Goal: Task Accomplishment & Management: Use online tool/utility

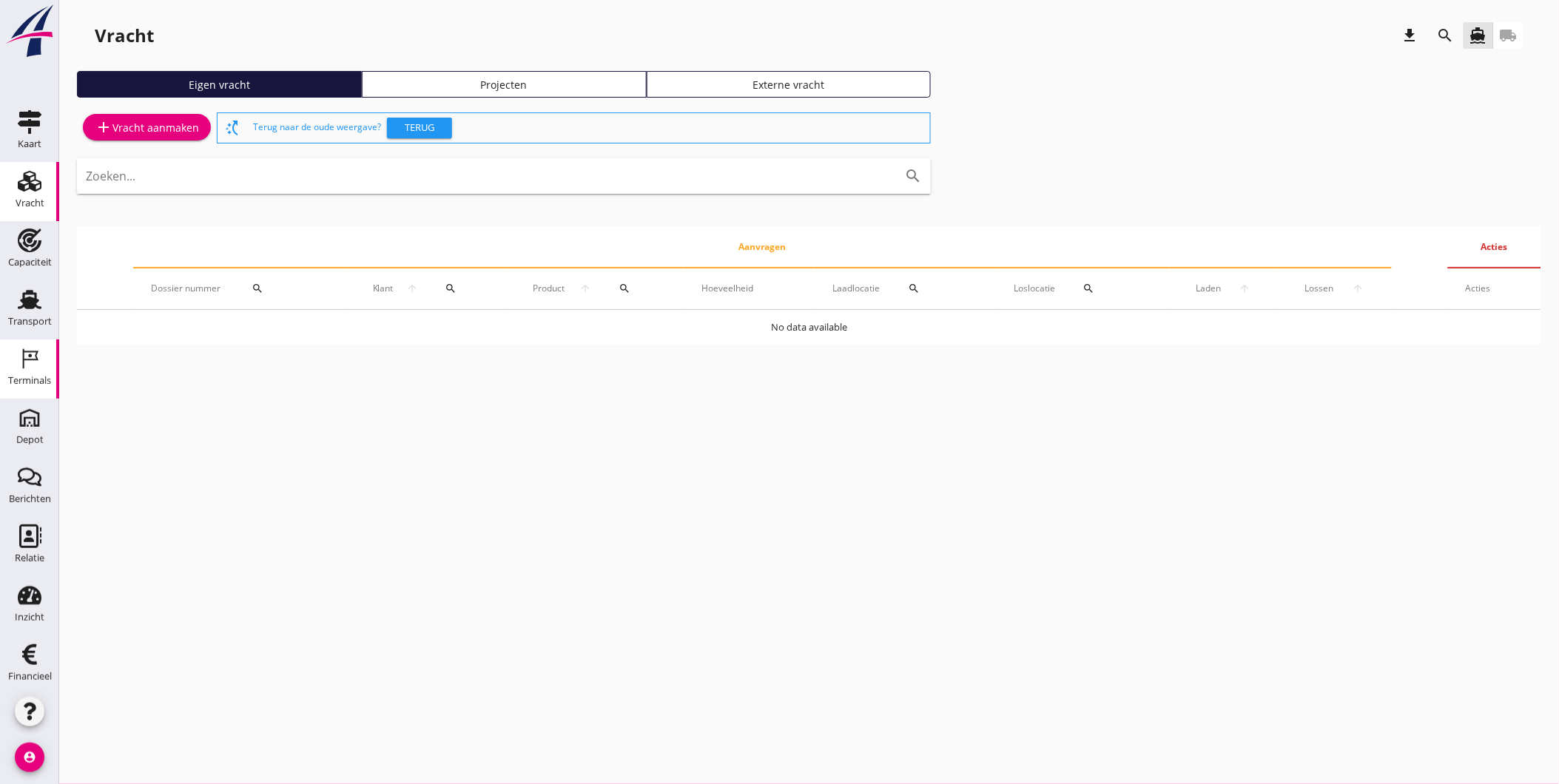
click at [33, 372] on div "Terminals" at bounding box center [29, 381] width 43 height 21
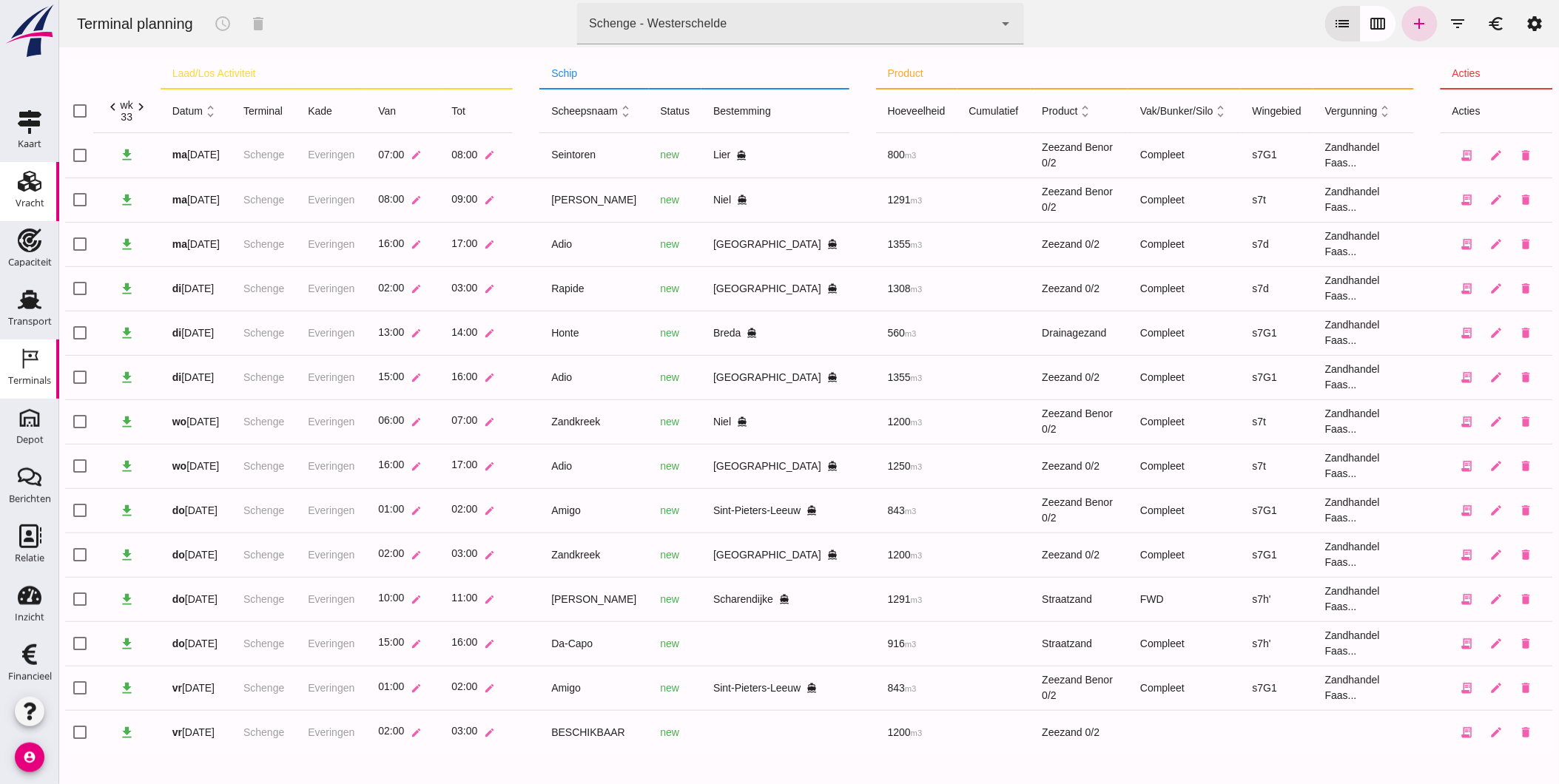
click at [25, 193] on div "Vracht" at bounding box center [30, 203] width 29 height 21
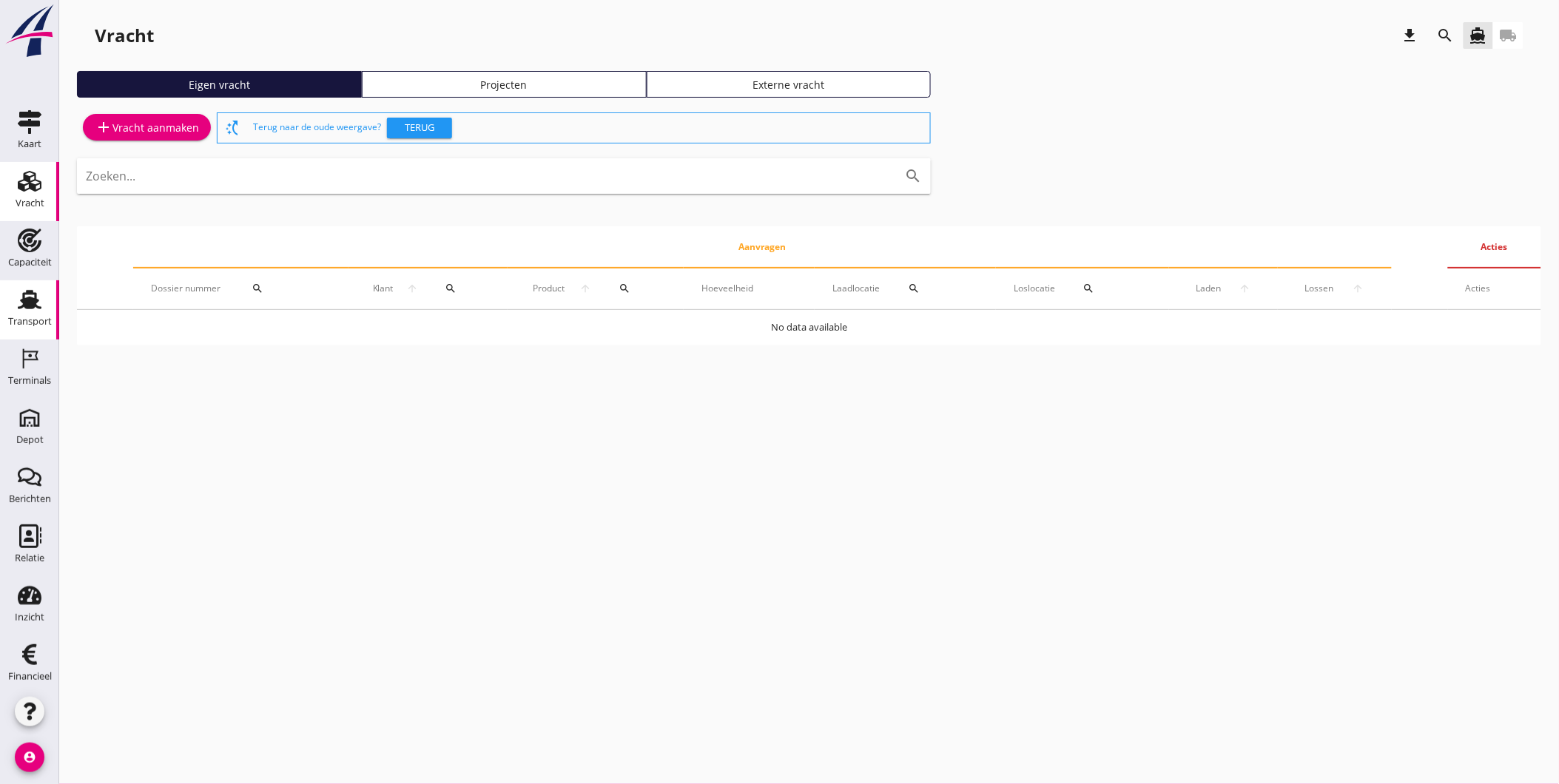
click at [33, 321] on div "Transport" at bounding box center [30, 321] width 44 height 10
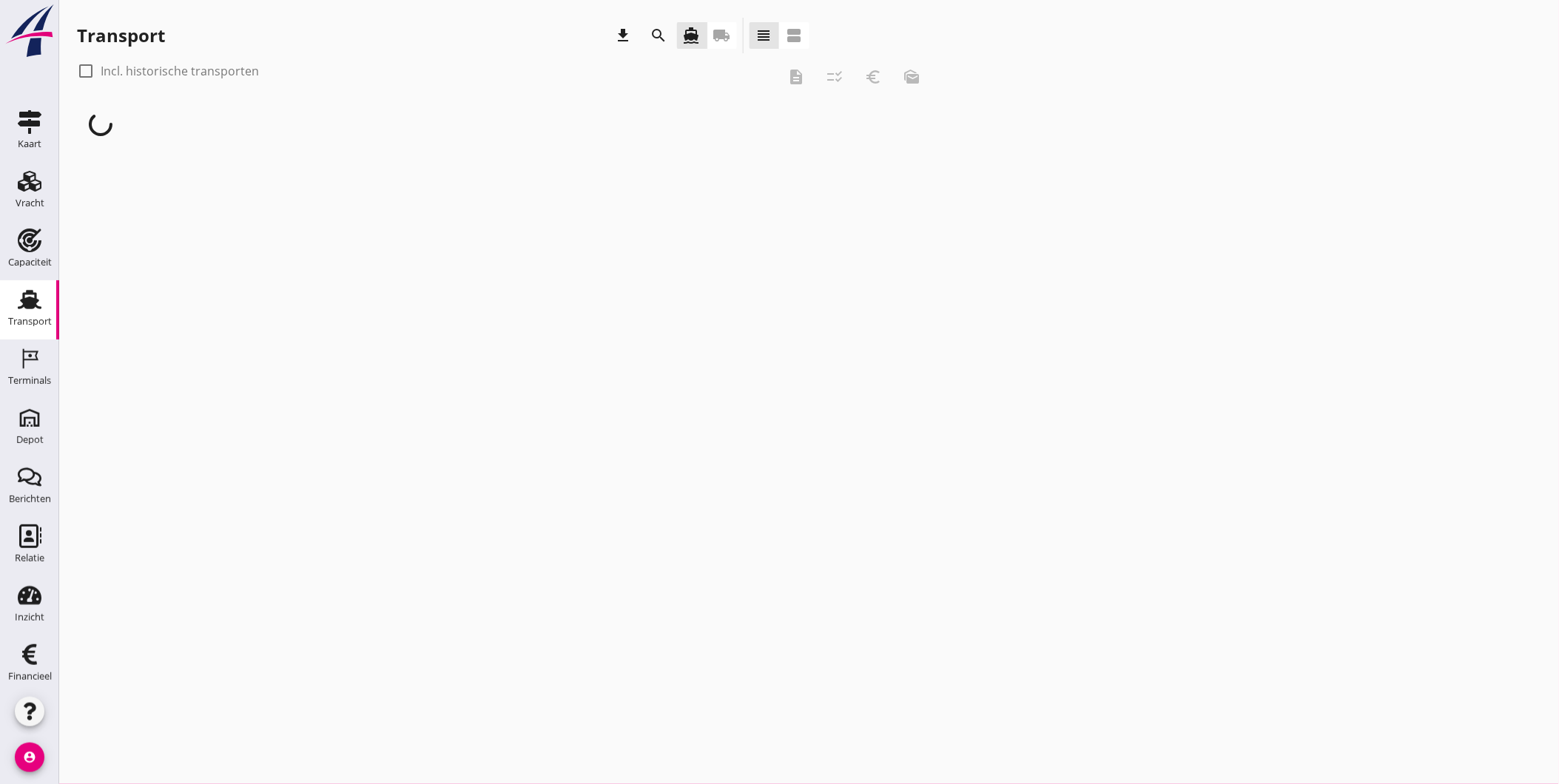
click at [231, 72] on label "Incl. historische transporten" at bounding box center [180, 71] width 158 height 15
checkbox input "true"
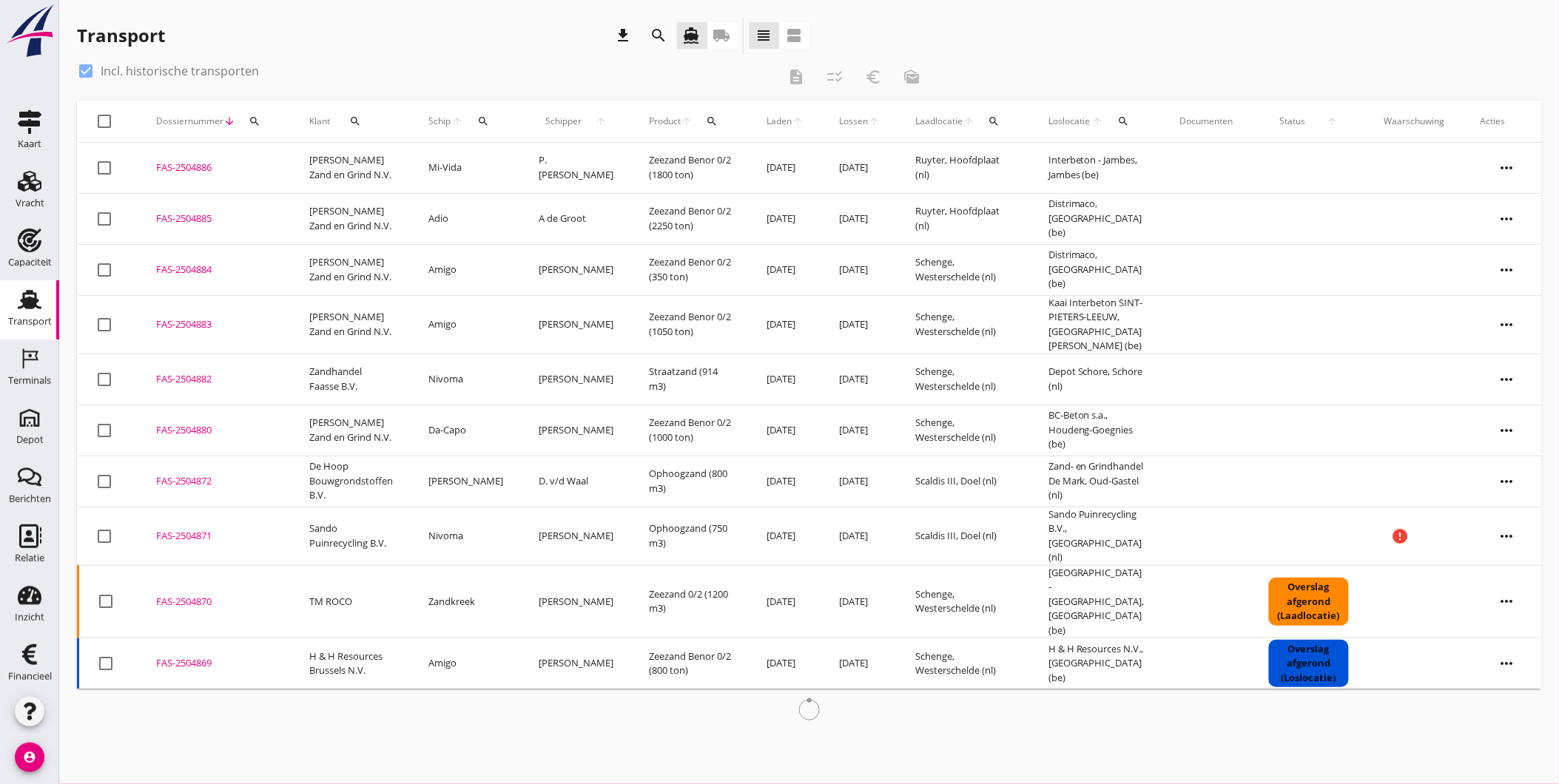
click at [358, 120] on icon "search" at bounding box center [355, 121] width 12 height 12
click at [418, 164] on input "Zoeken op opdrachtgever..." at bounding box center [418, 164] width 154 height 24
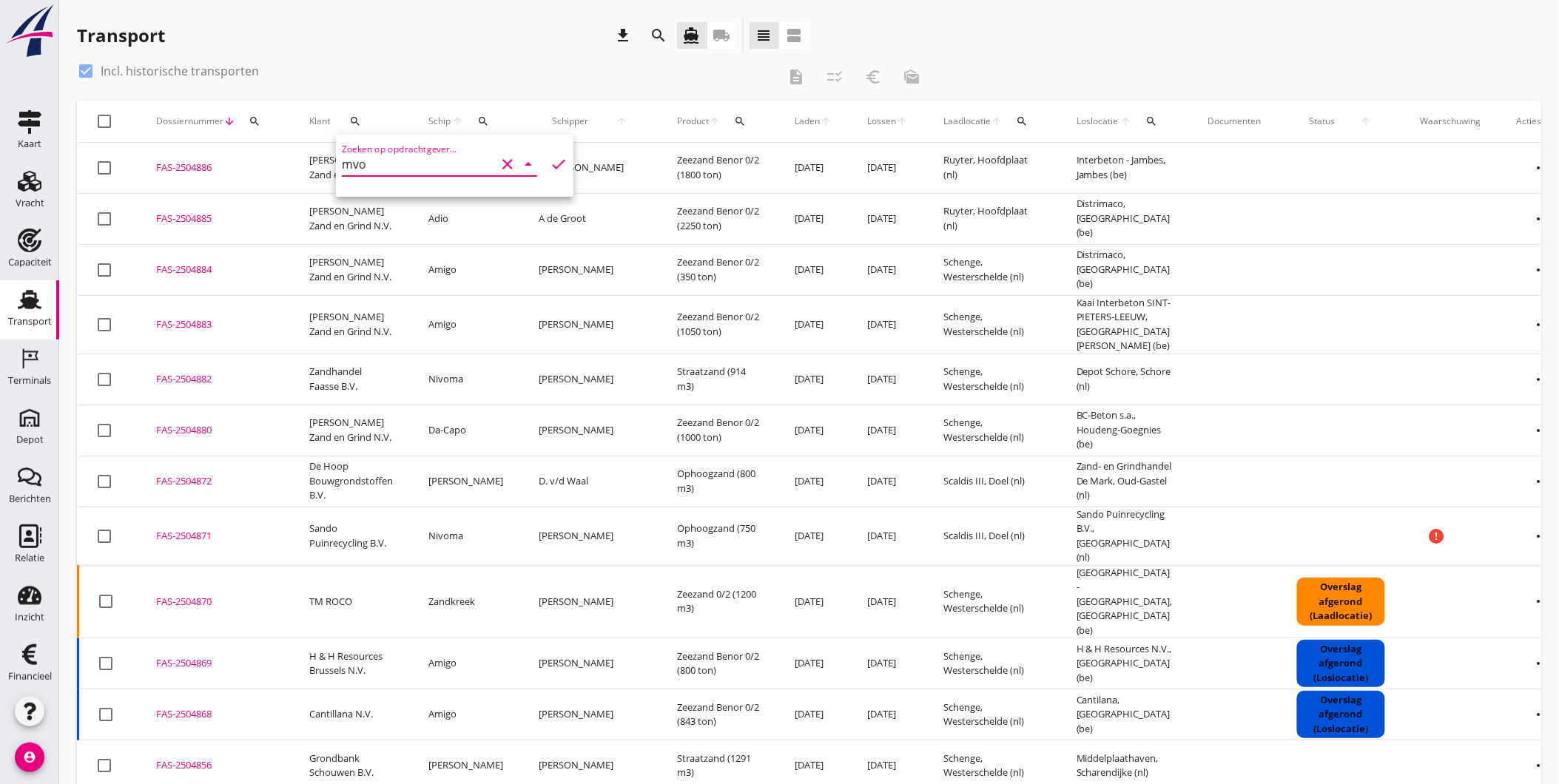
click at [433, 160] on input "mvo" at bounding box center [418, 164] width 154 height 24
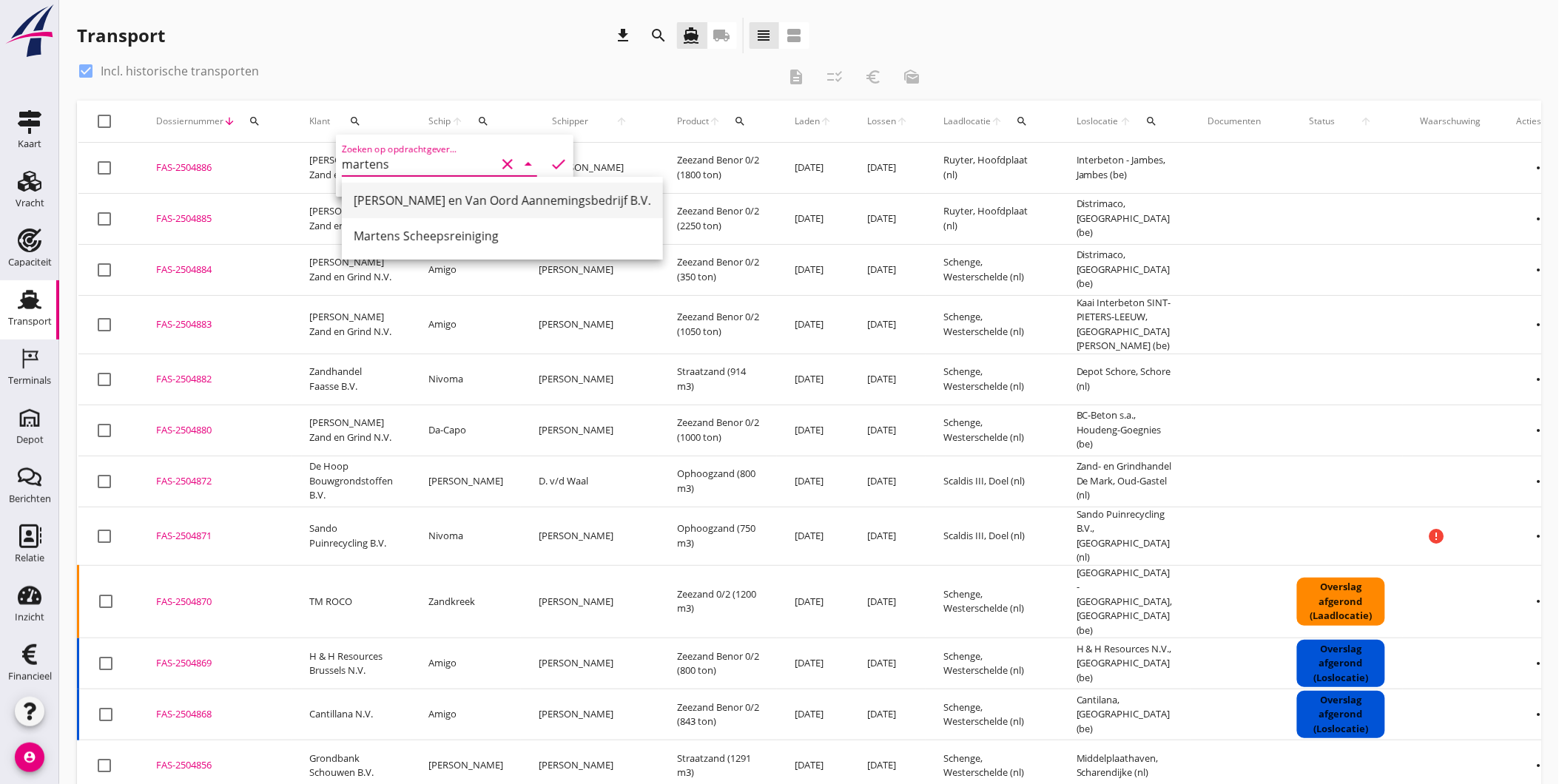
click at [444, 199] on div "[PERSON_NAME] en Van Oord Aannemingsbedrijf B.V." at bounding box center [502, 200] width 298 height 18
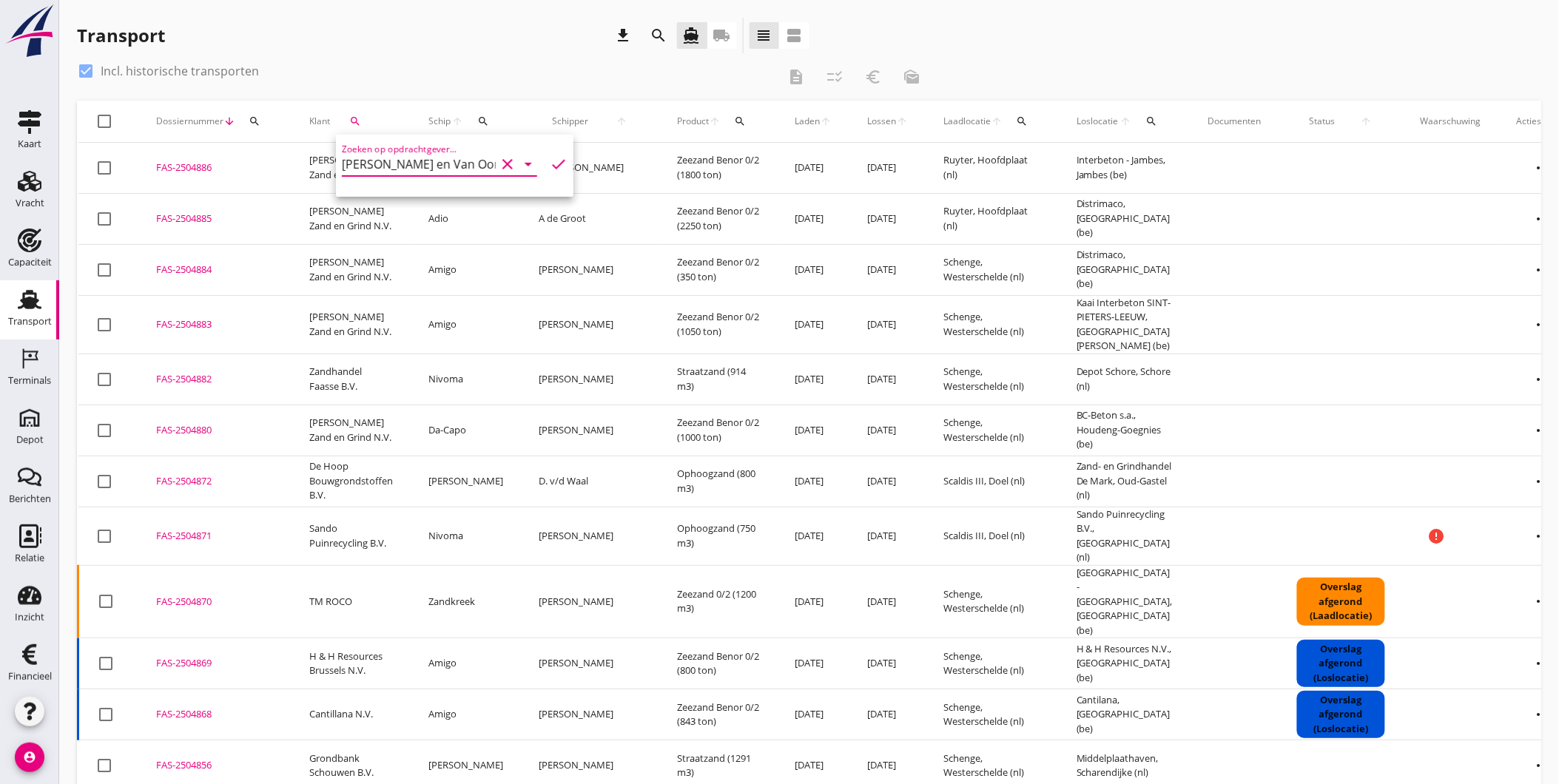
type input "[PERSON_NAME] en Van Oord Aannemingsbedrijf B.V."
click at [550, 159] on icon "check" at bounding box center [559, 165] width 18 height 18
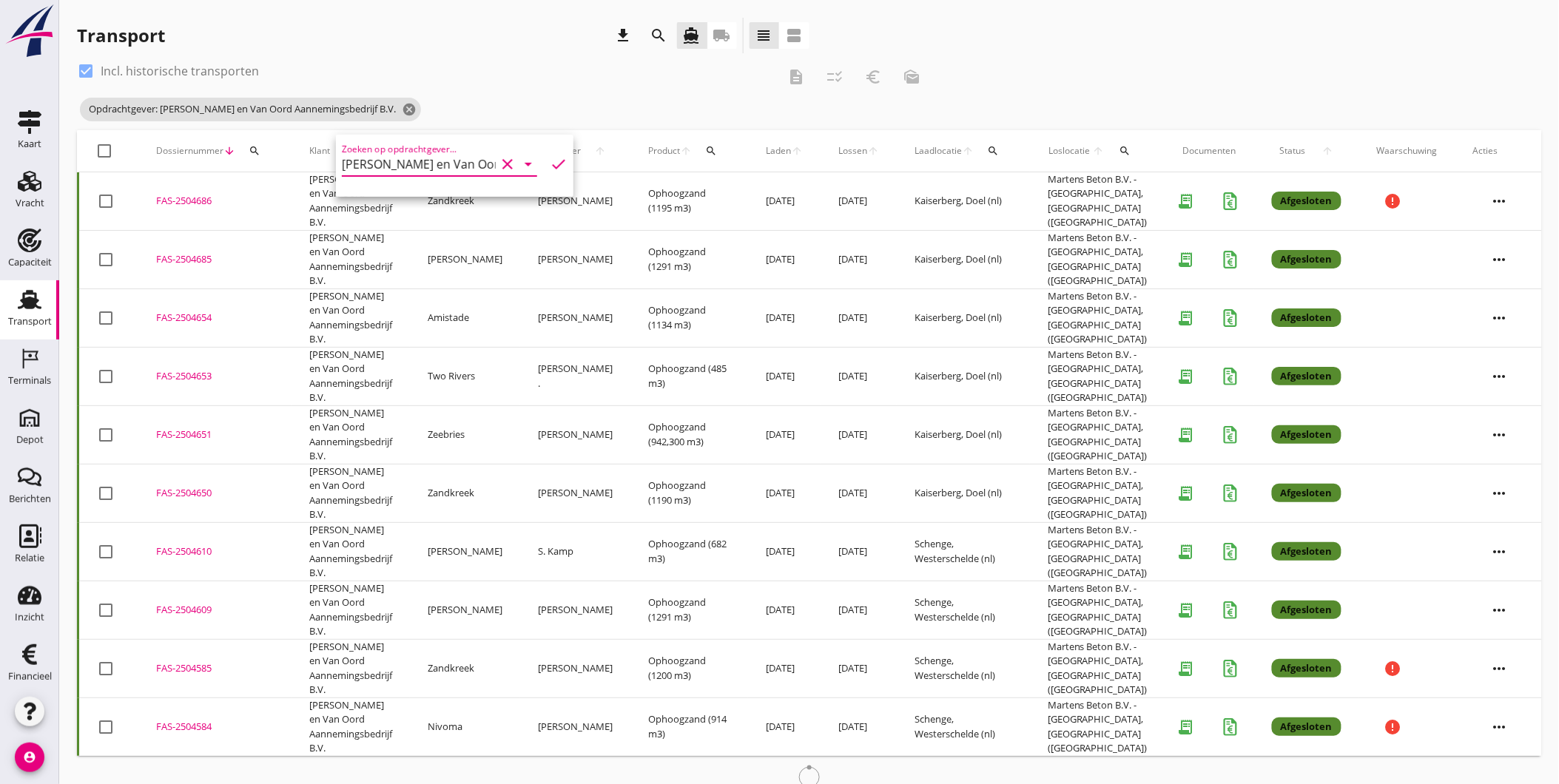
click at [578, 102] on div "Opdrachtgever: Martens en Van Oord Aannemingsbedrijf B.V. cancel" at bounding box center [504, 109] width 854 height 30
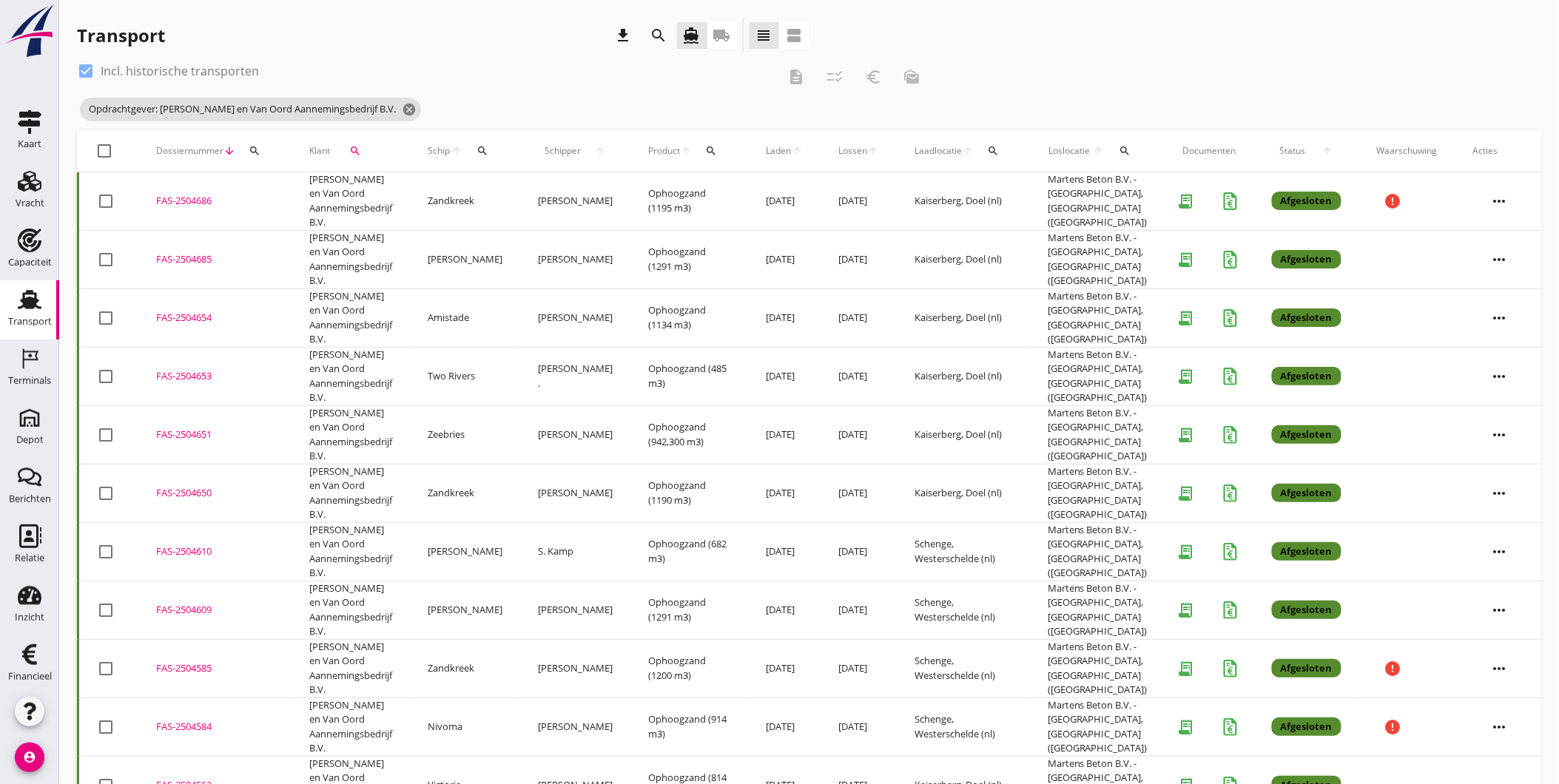
click at [1503, 195] on icon "more_horiz" at bounding box center [1500, 201] width 42 height 42
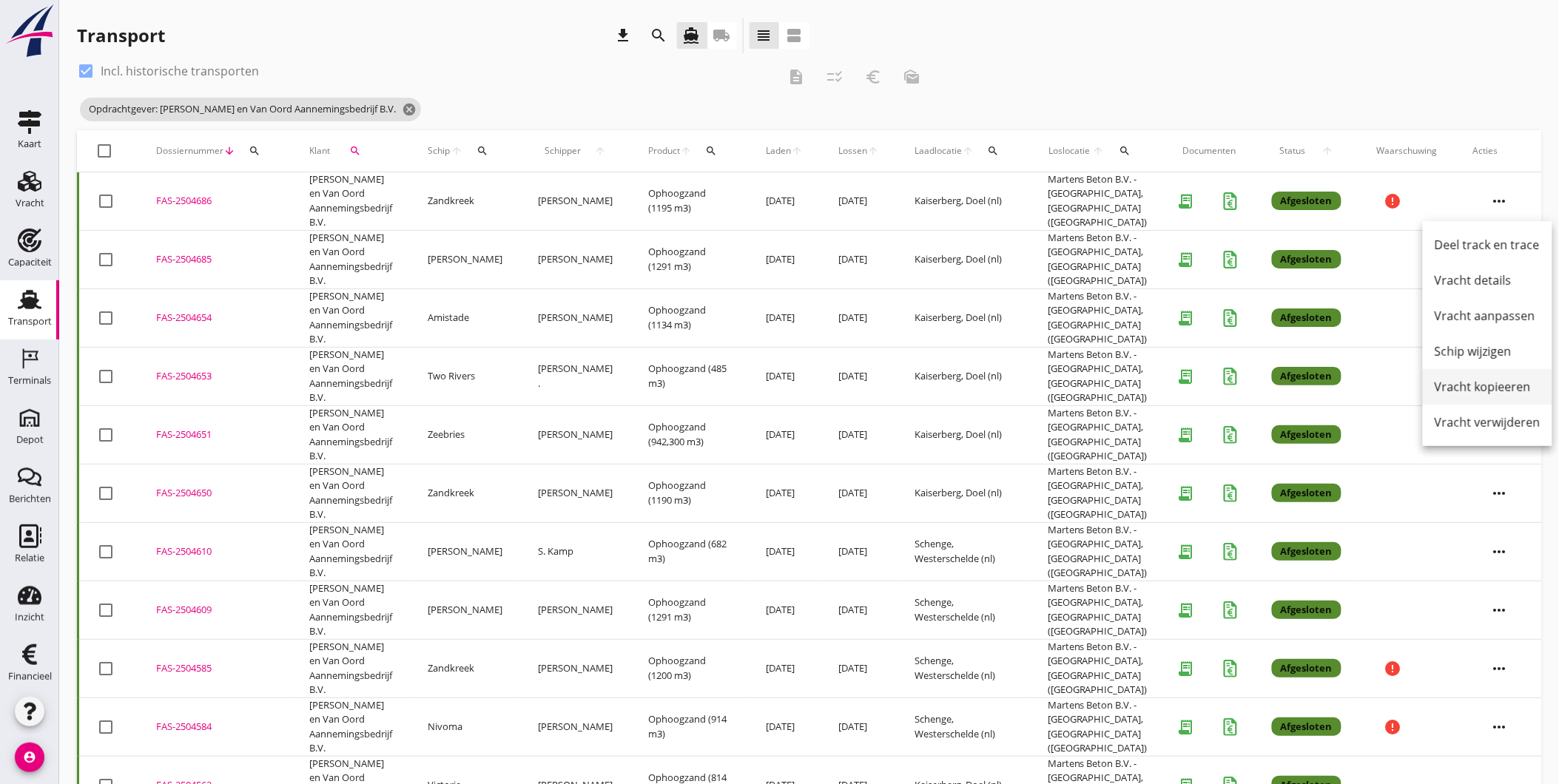
click at [1491, 393] on div "Vracht kopieeren" at bounding box center [1488, 387] width 106 height 18
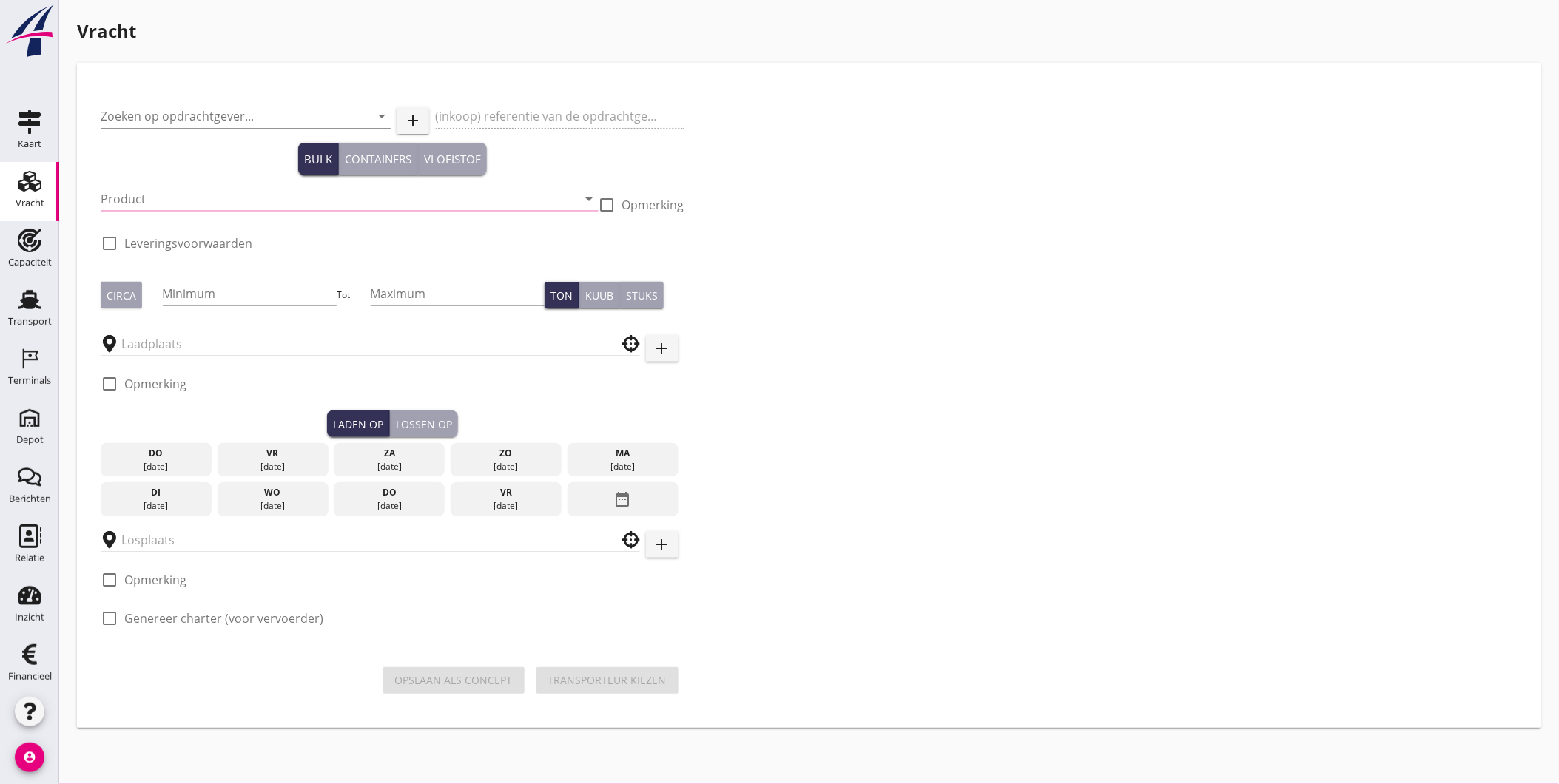
type input "[PERSON_NAME] en Van Oord Aannemingsbedrijf B.V."
type input "Ophoogzand (6120)"
type input "1200"
checkbox input "true"
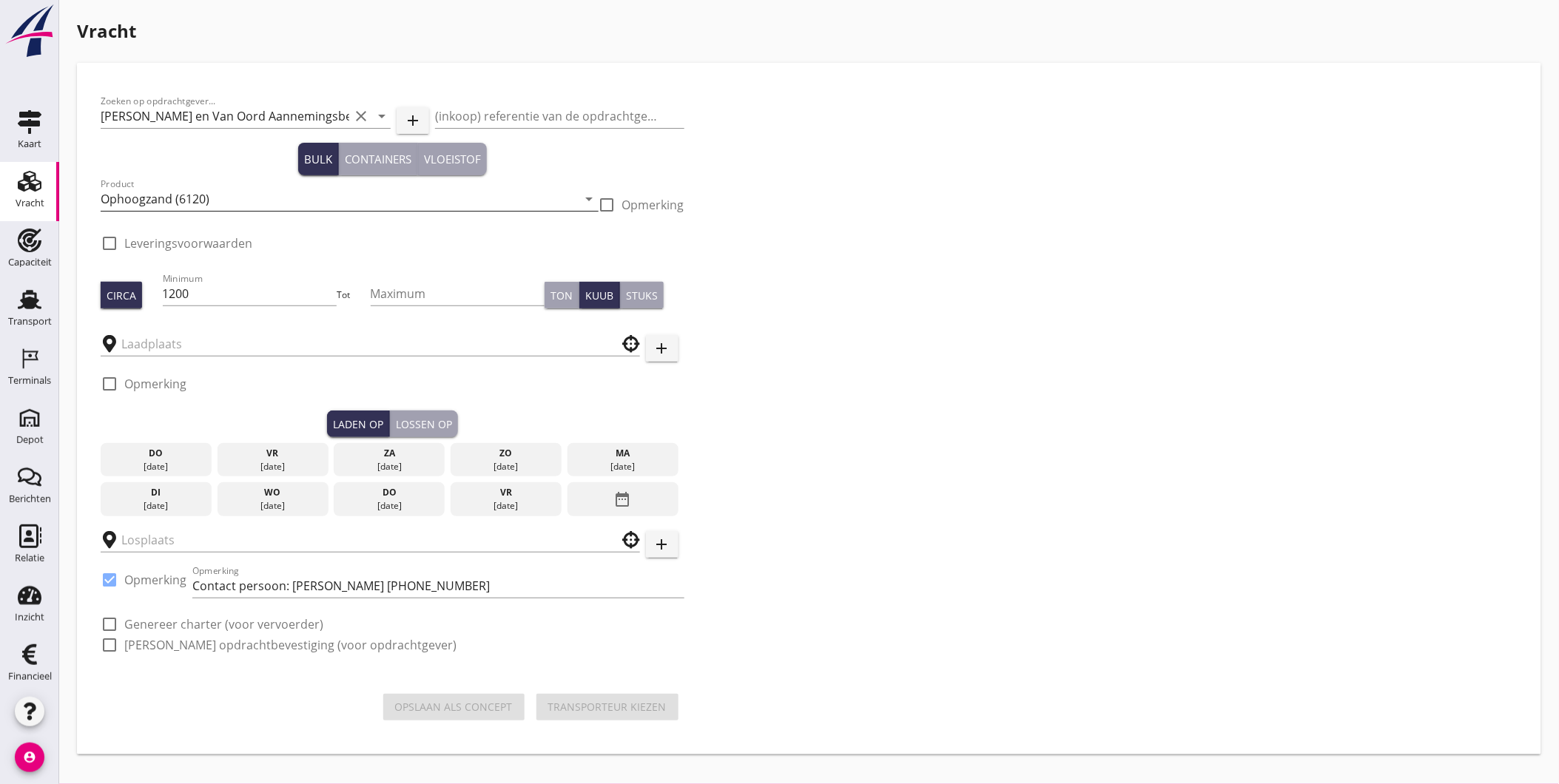
checkbox input "true"
type input "Kaiserberg"
type input "Martens Beton B.V. - [GEOGRAPHIC_DATA]"
checkbox input "true"
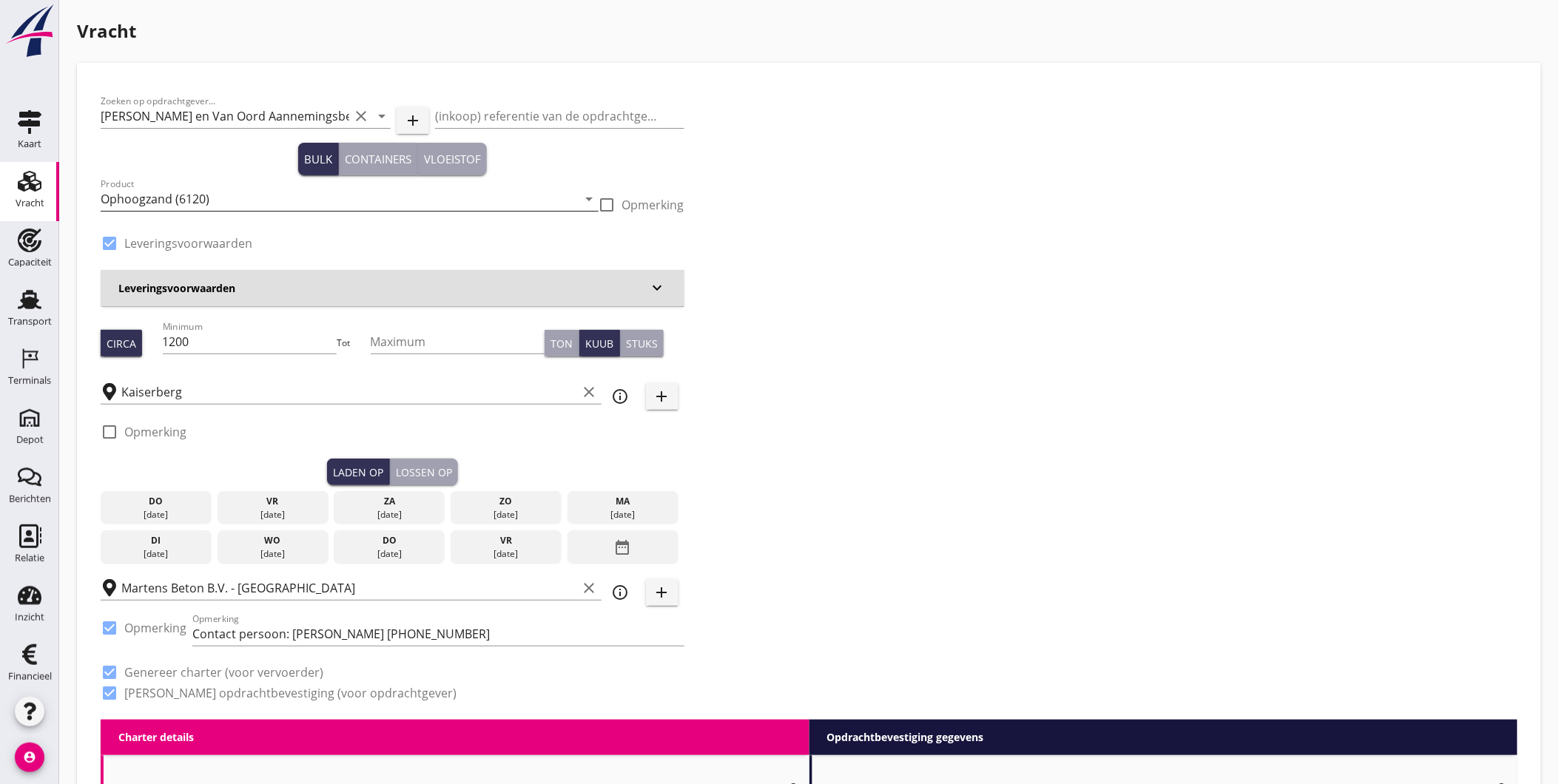
type input "4.2"
checkbox input "false"
radio input "false"
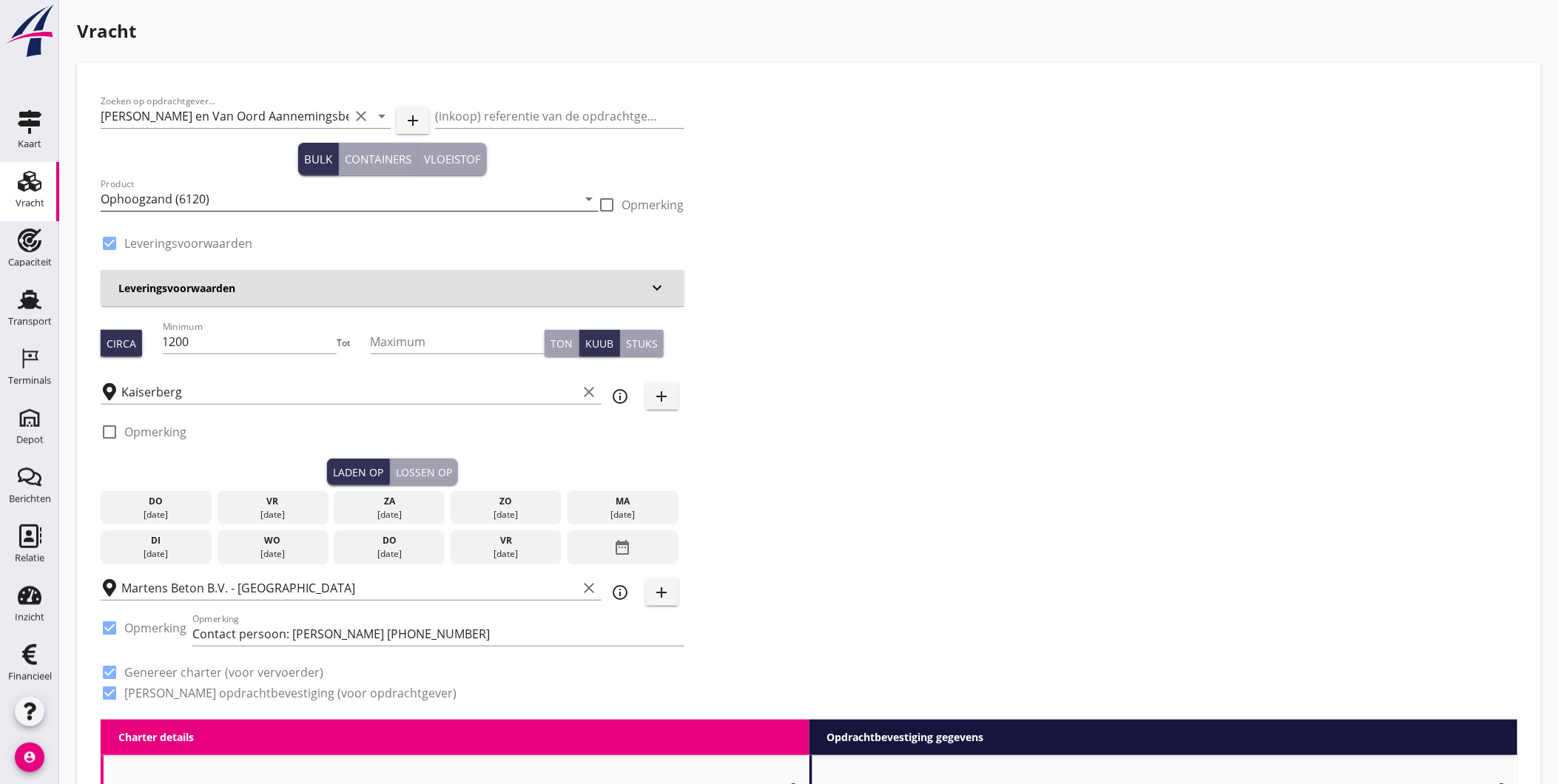
checkbox input "true"
type input "1"
type input "9.5"
checkbox input "false"
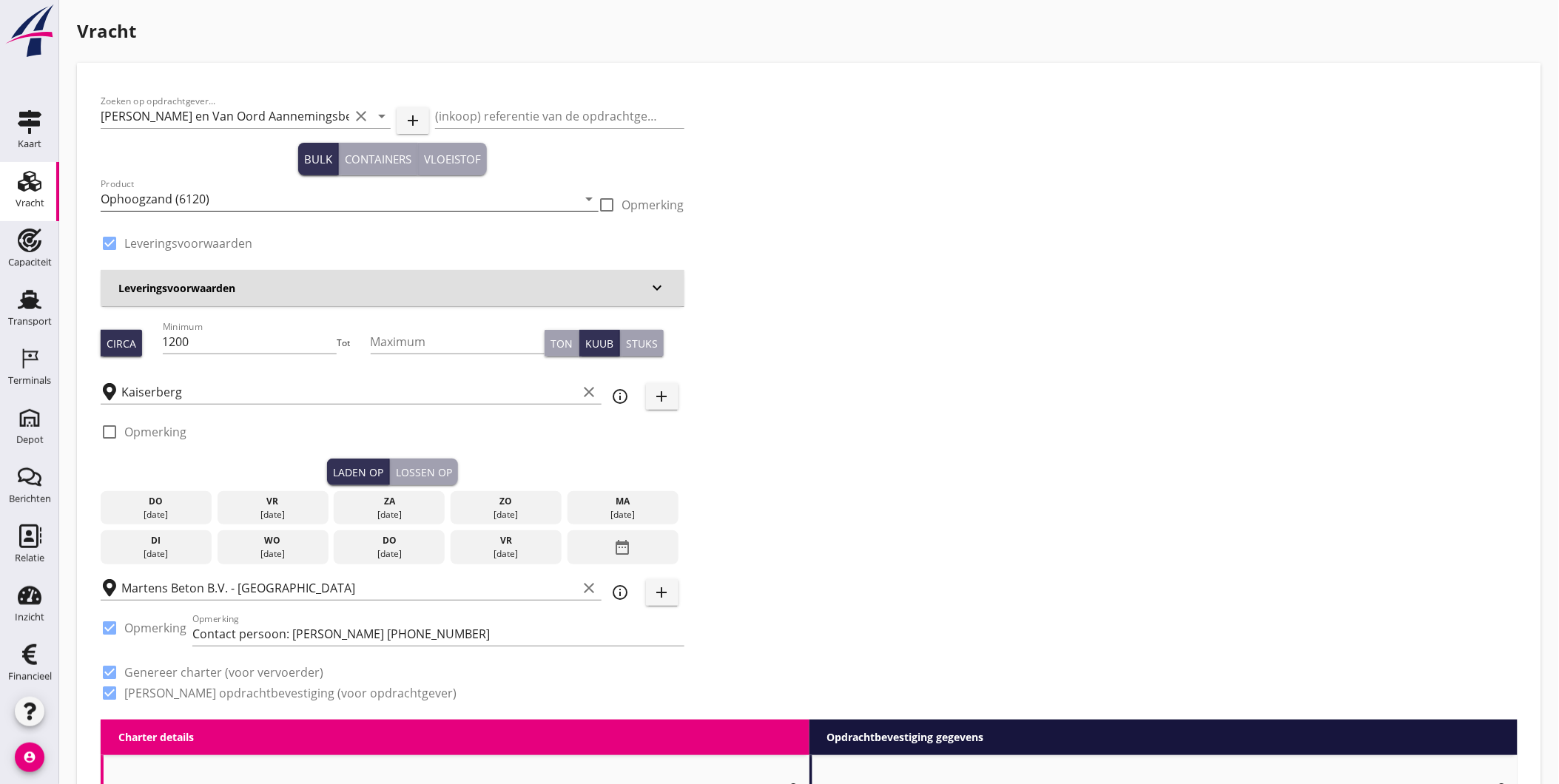
radio input "false"
type input "1"
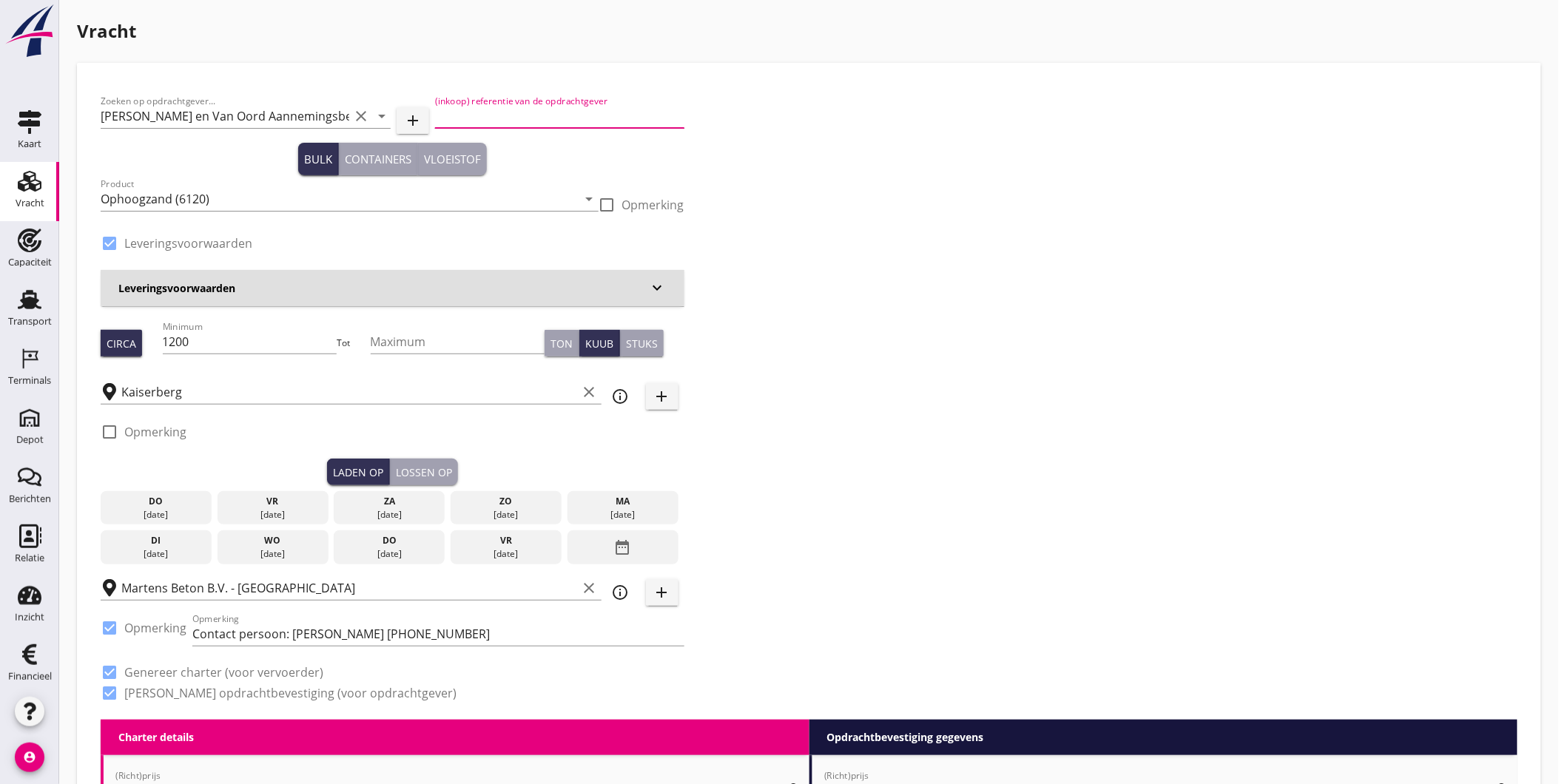
click at [535, 105] on input "(inkoop) referentie van de opdrachtgever" at bounding box center [559, 117] width 249 height 24
click at [997, 121] on div "Zoeken op opdrachtgever... Martens en Van Oord Aannemingsbedrijf B.V. clear arr…" at bounding box center [809, 403] width 1429 height 634
drag, startPoint x: 241, startPoint y: 345, endPoint x: 99, endPoint y: 344, distance: 142.0
click at [105, 341] on div "Circa Minimum 1200 Tot Maximum Ton Kuub Stuks" at bounding box center [392, 342] width 584 height 50
type input "550"
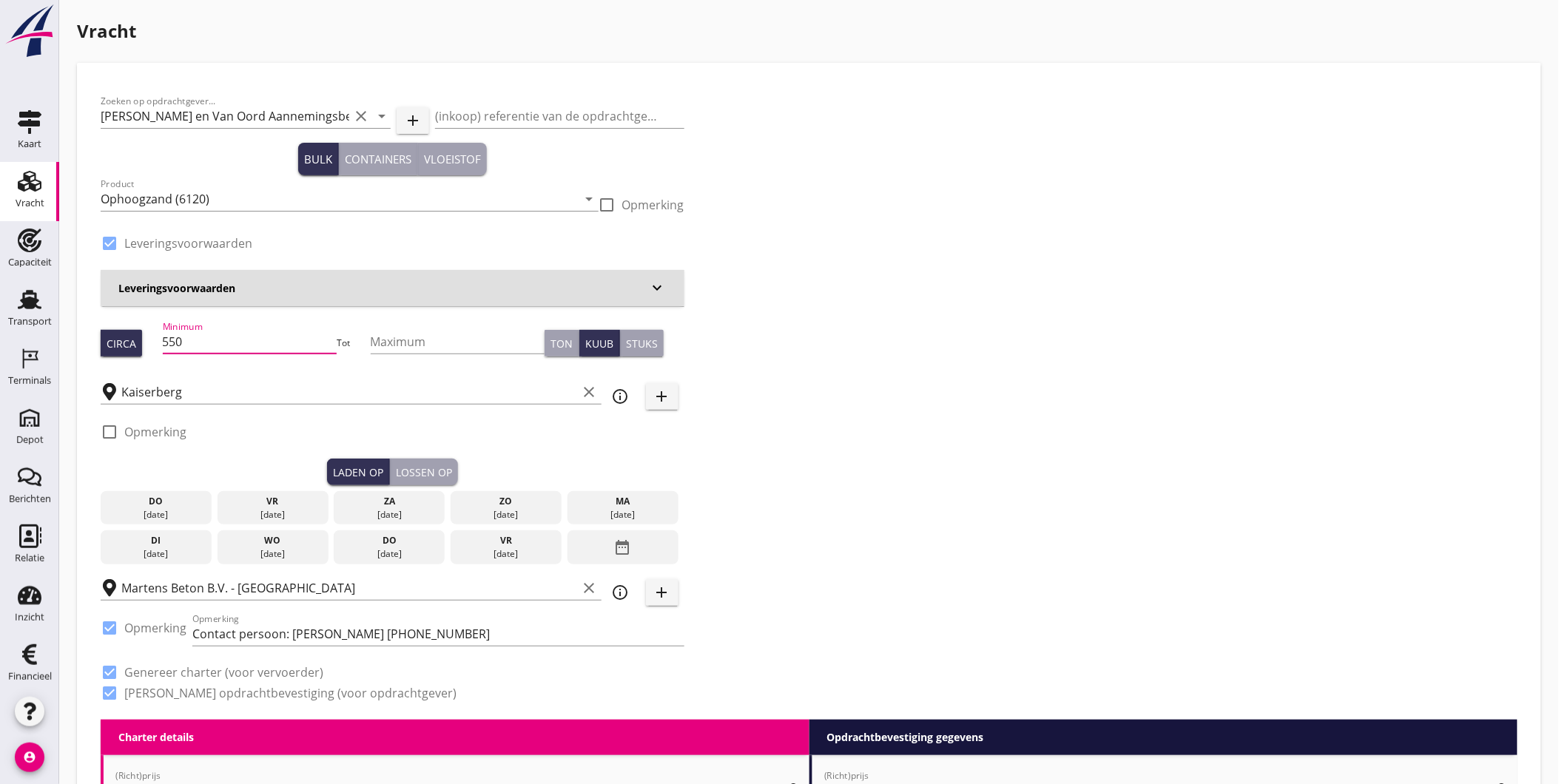
click at [798, 388] on div "Zoeken op opdrachtgever... Martens en Van Oord Aannemingsbedrijf B.V. clear arr…" at bounding box center [809, 403] width 1429 height 634
click at [642, 285] on h3 "Leveringsvoorwaarden" at bounding box center [383, 288] width 531 height 15
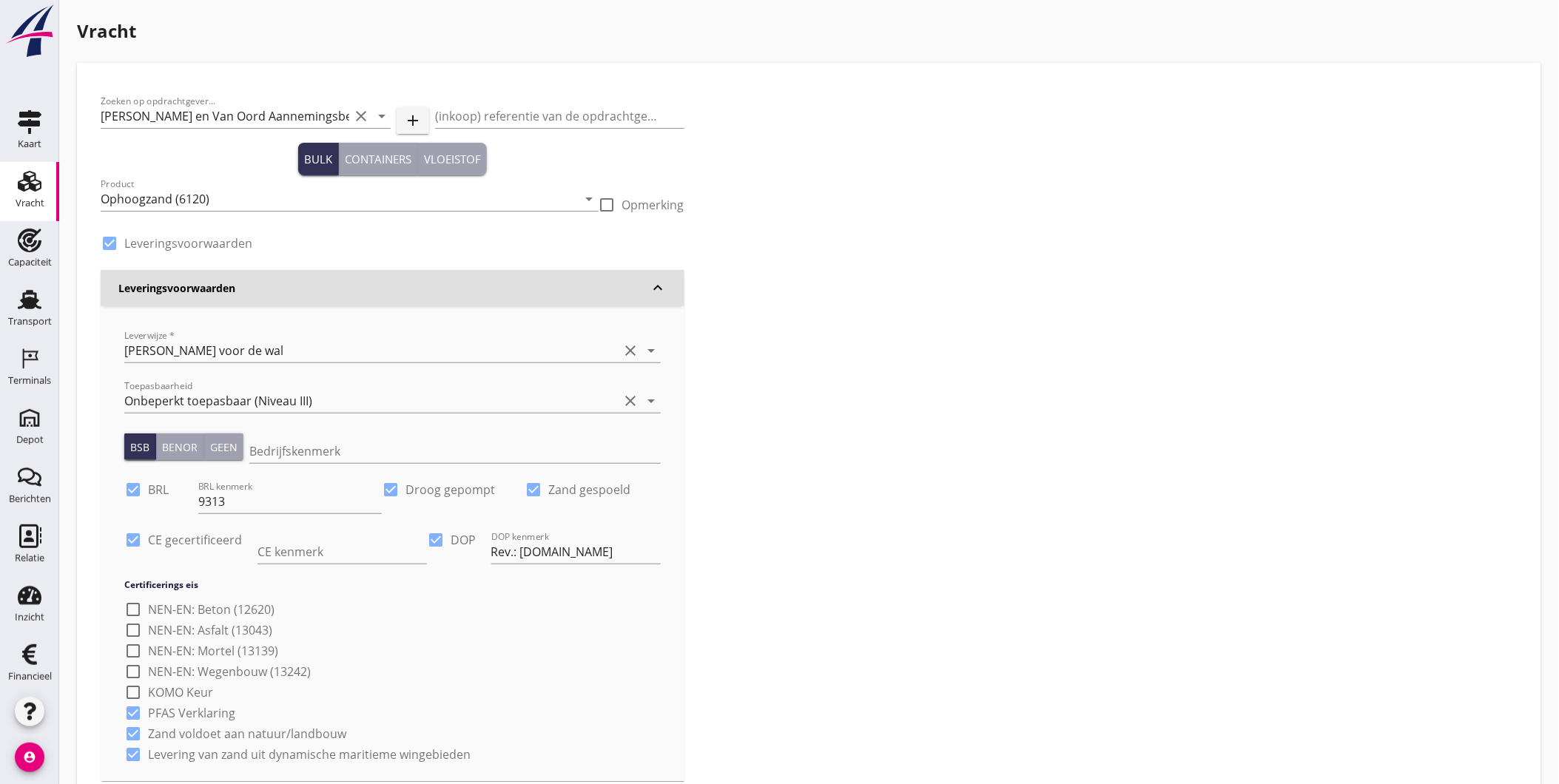
click at [641, 285] on h3 "Leveringsvoorwaarden" at bounding box center [383, 288] width 531 height 15
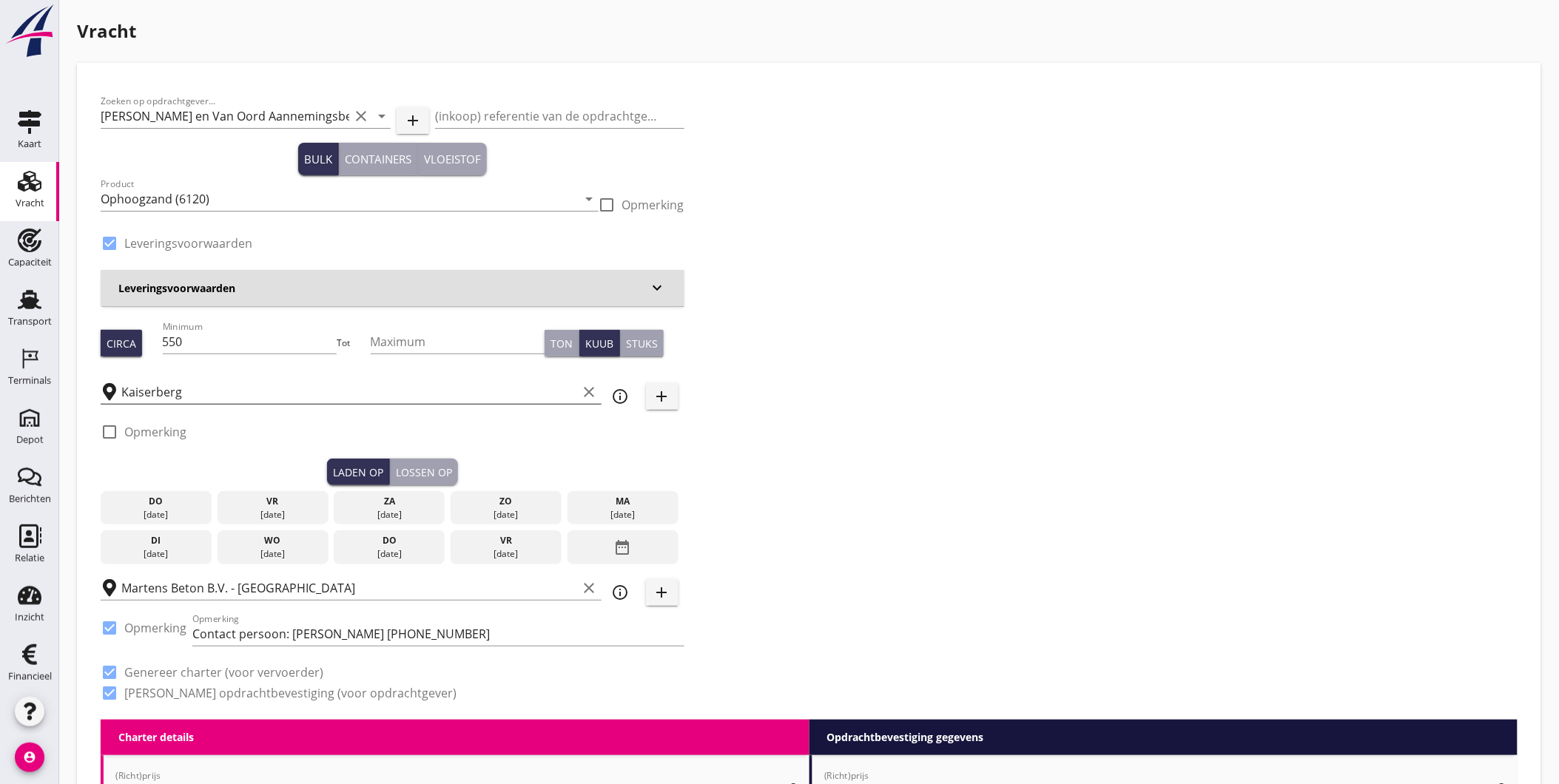
click at [196, 396] on input "Kaiserberg" at bounding box center [349, 392] width 456 height 24
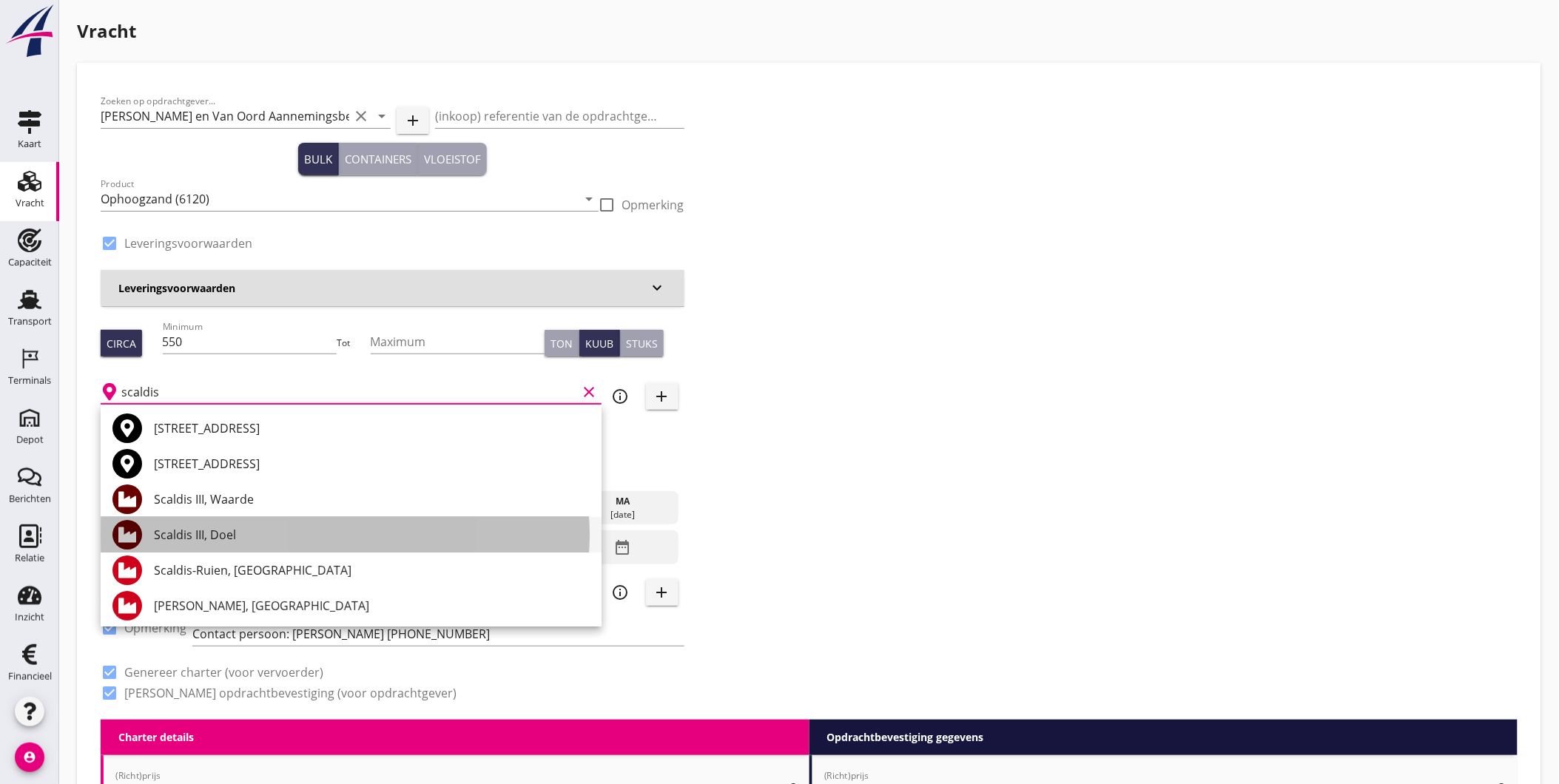
click at [244, 535] on div "Scaldis III, Doel" at bounding box center [372, 535] width 436 height 18
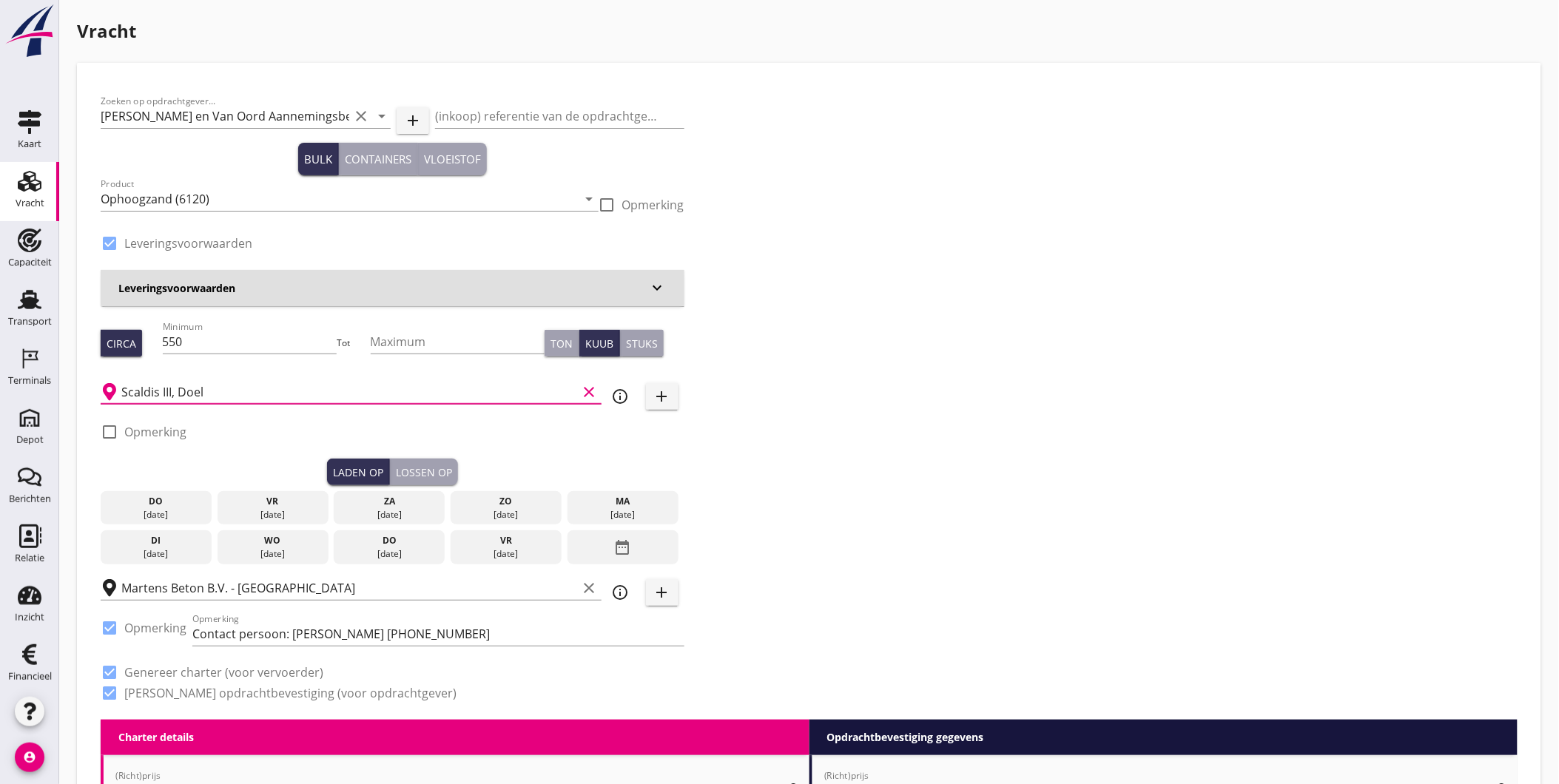
type input "Scaldis III, Doel"
click at [189, 513] on div "14 aug." at bounding box center [157, 514] width 104 height 14
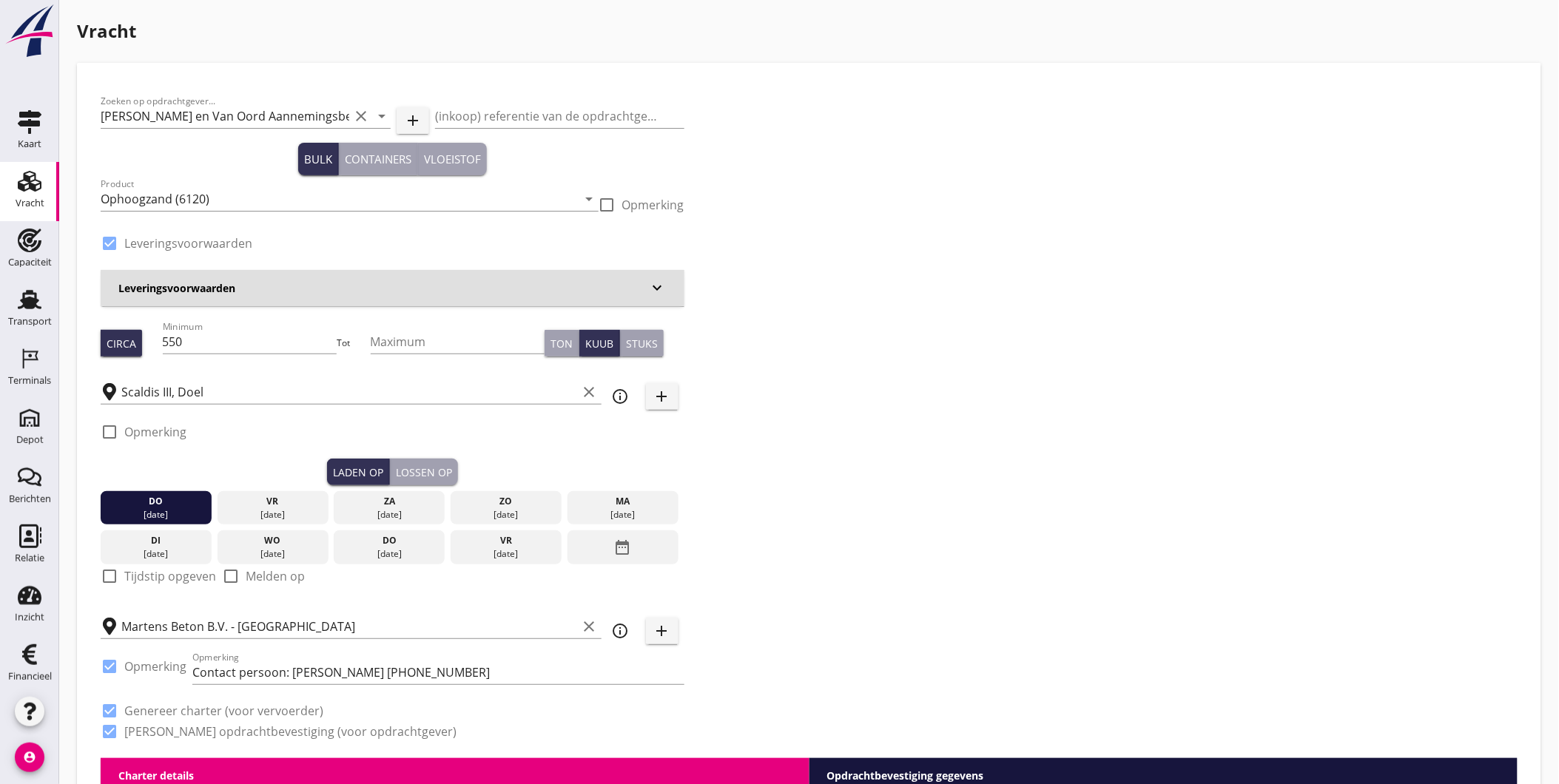
click at [432, 472] on div "Lossen op" at bounding box center [424, 472] width 56 height 15
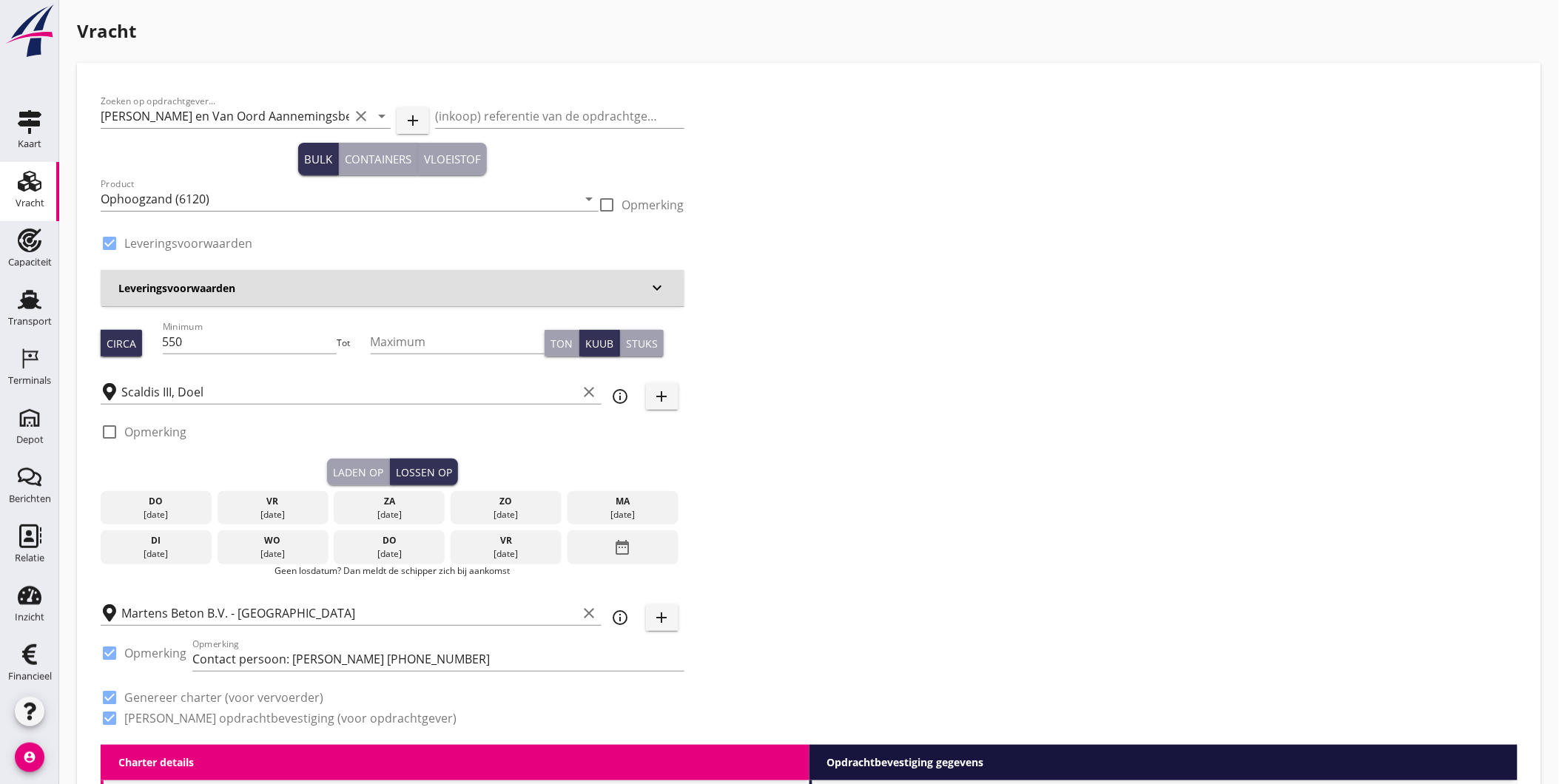
click at [285, 505] on div "vr" at bounding box center [273, 502] width 104 height 14
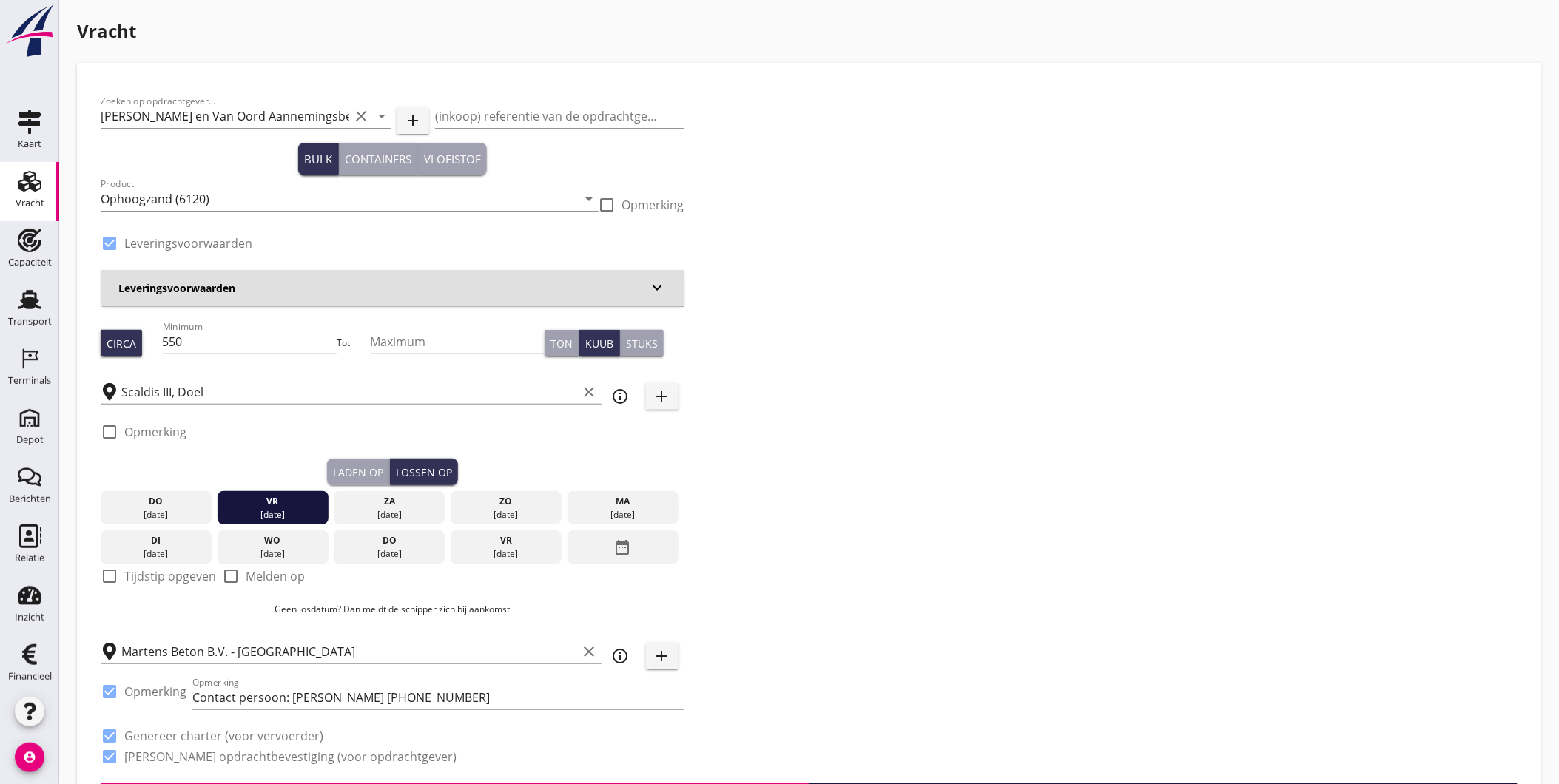
click at [770, 639] on div "Zoeken op opdrachtgever... Martens en Van Oord Aannemingsbedrijf B.V. clear arr…" at bounding box center [809, 434] width 1429 height 697
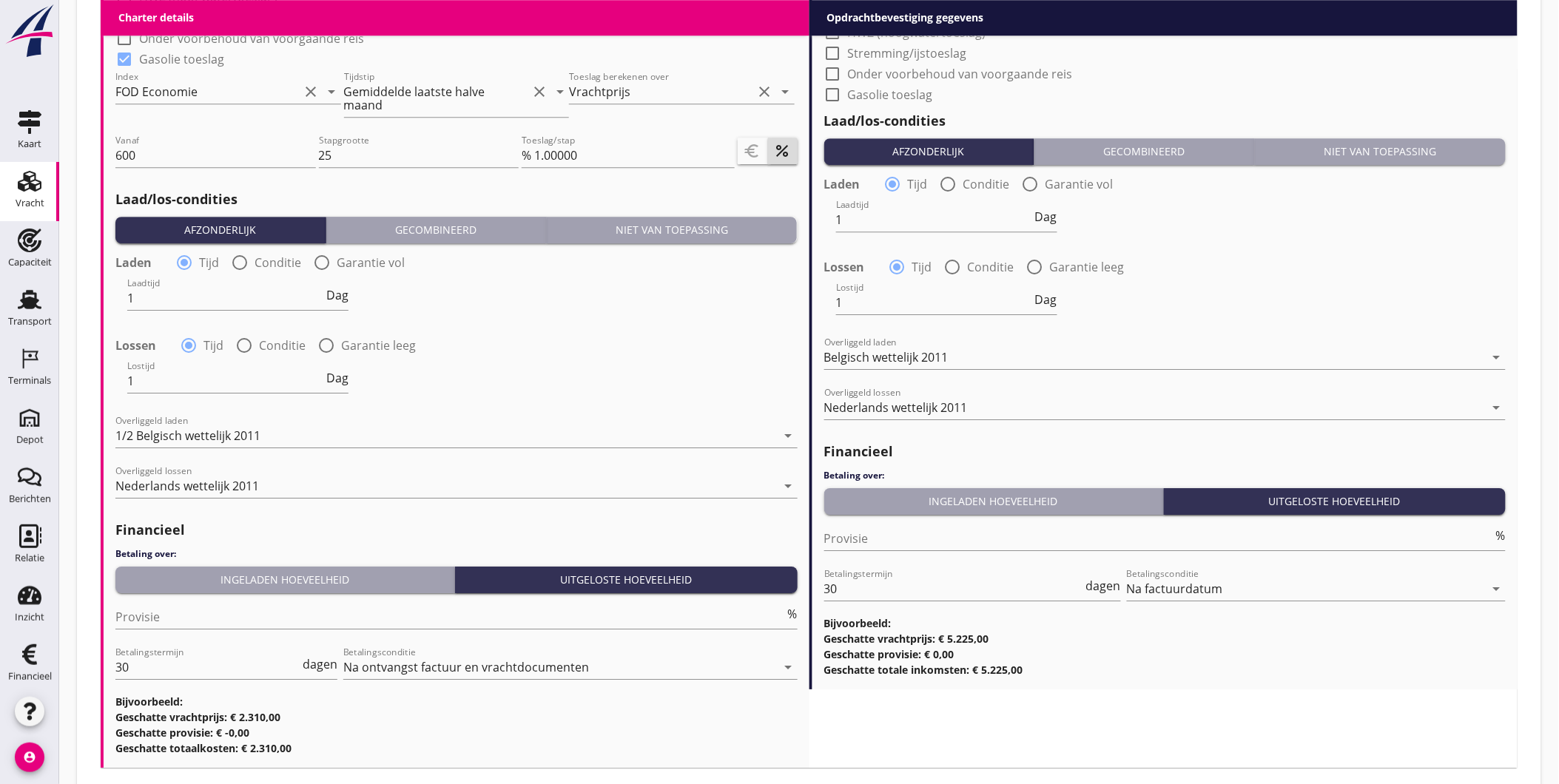
scroll to position [1585, 0]
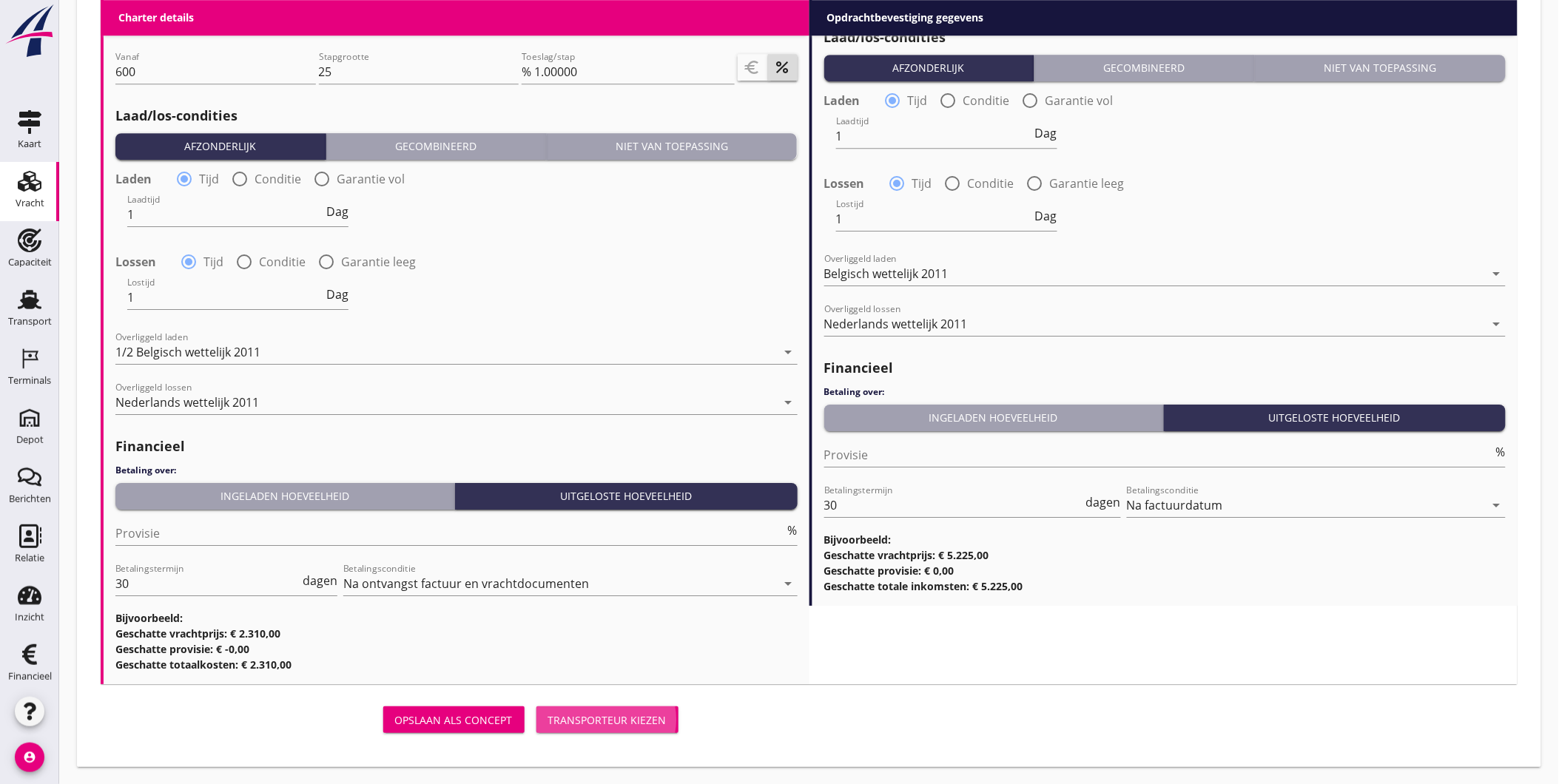
click at [601, 720] on div "Transporteur kiezen" at bounding box center [607, 719] width 118 height 15
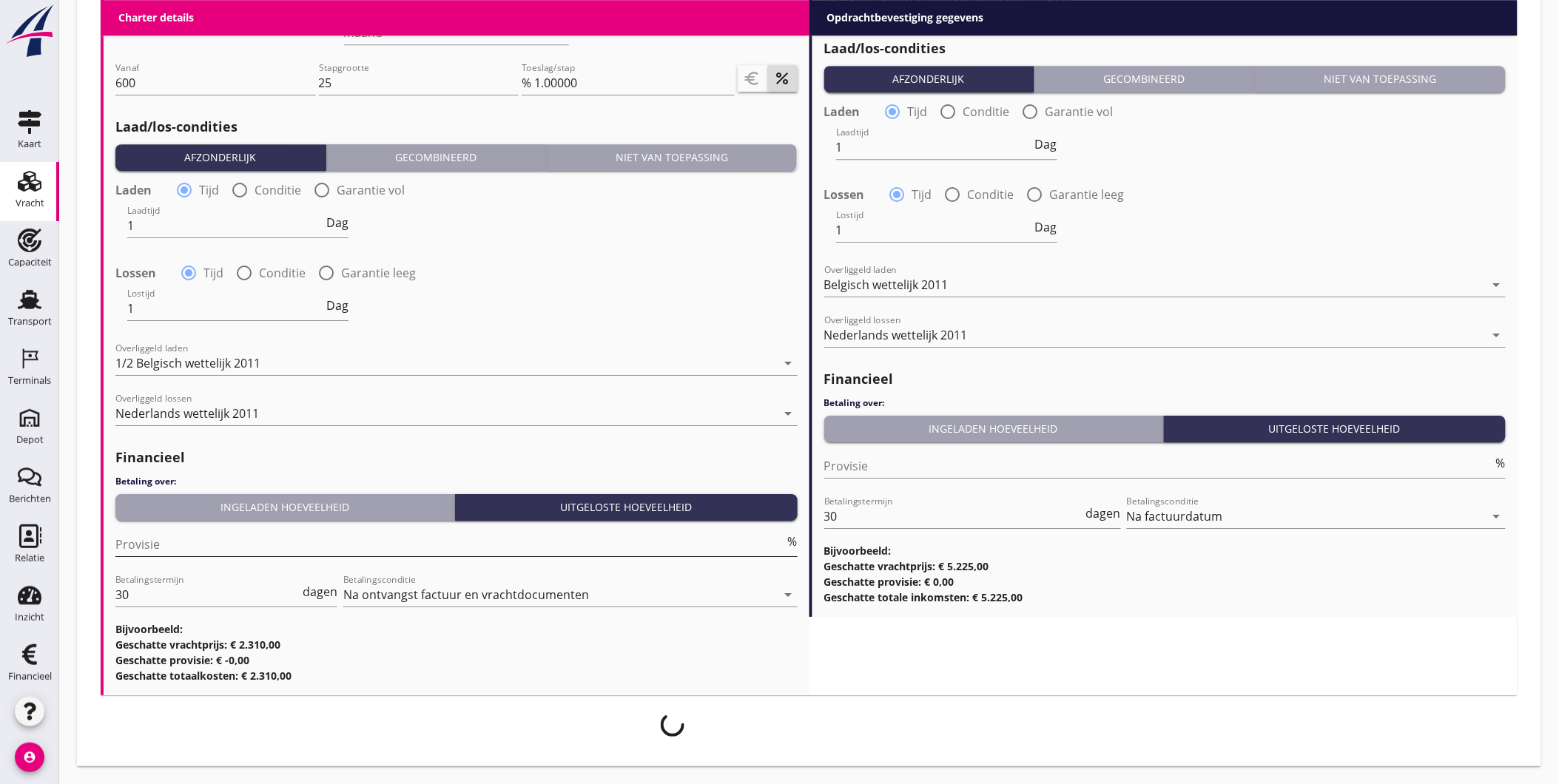
scroll to position [1573, 0]
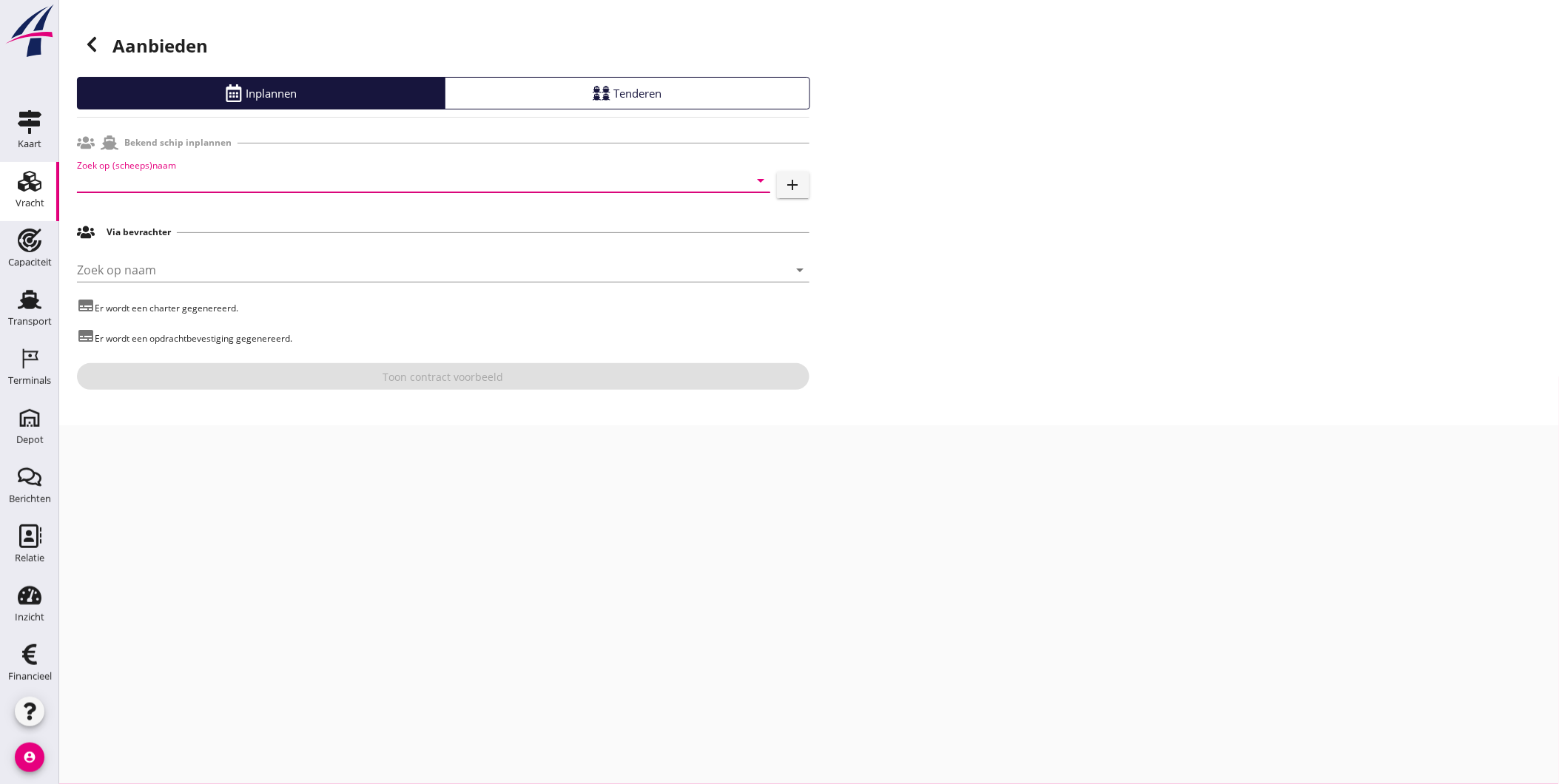
click at [253, 176] on input "Zoek op (scheeps)naam" at bounding box center [403, 180] width 652 height 24
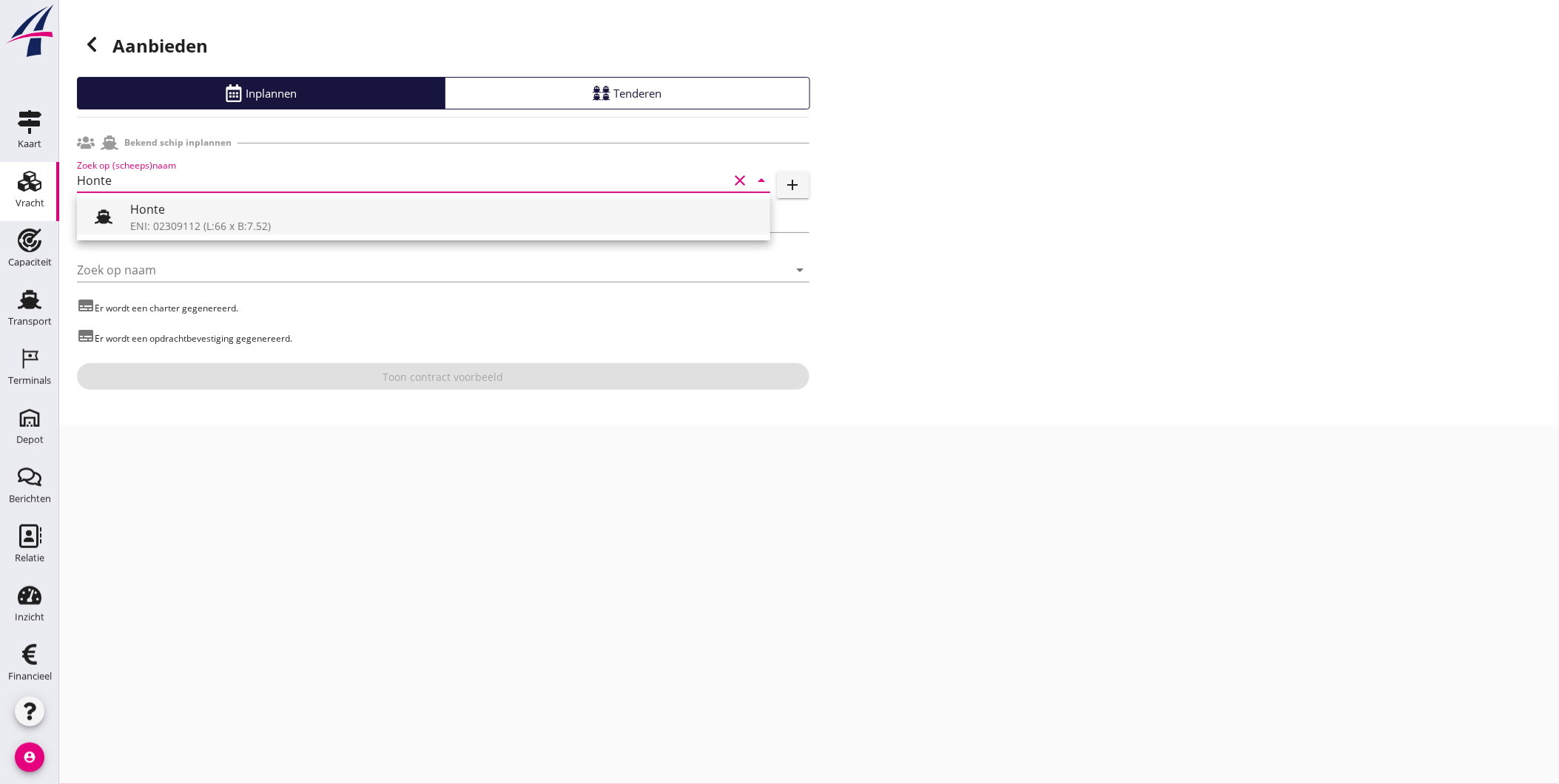
click at [210, 223] on div "ENI: 02309112 (L:66 x B:7.52)" at bounding box center [444, 226] width 628 height 15
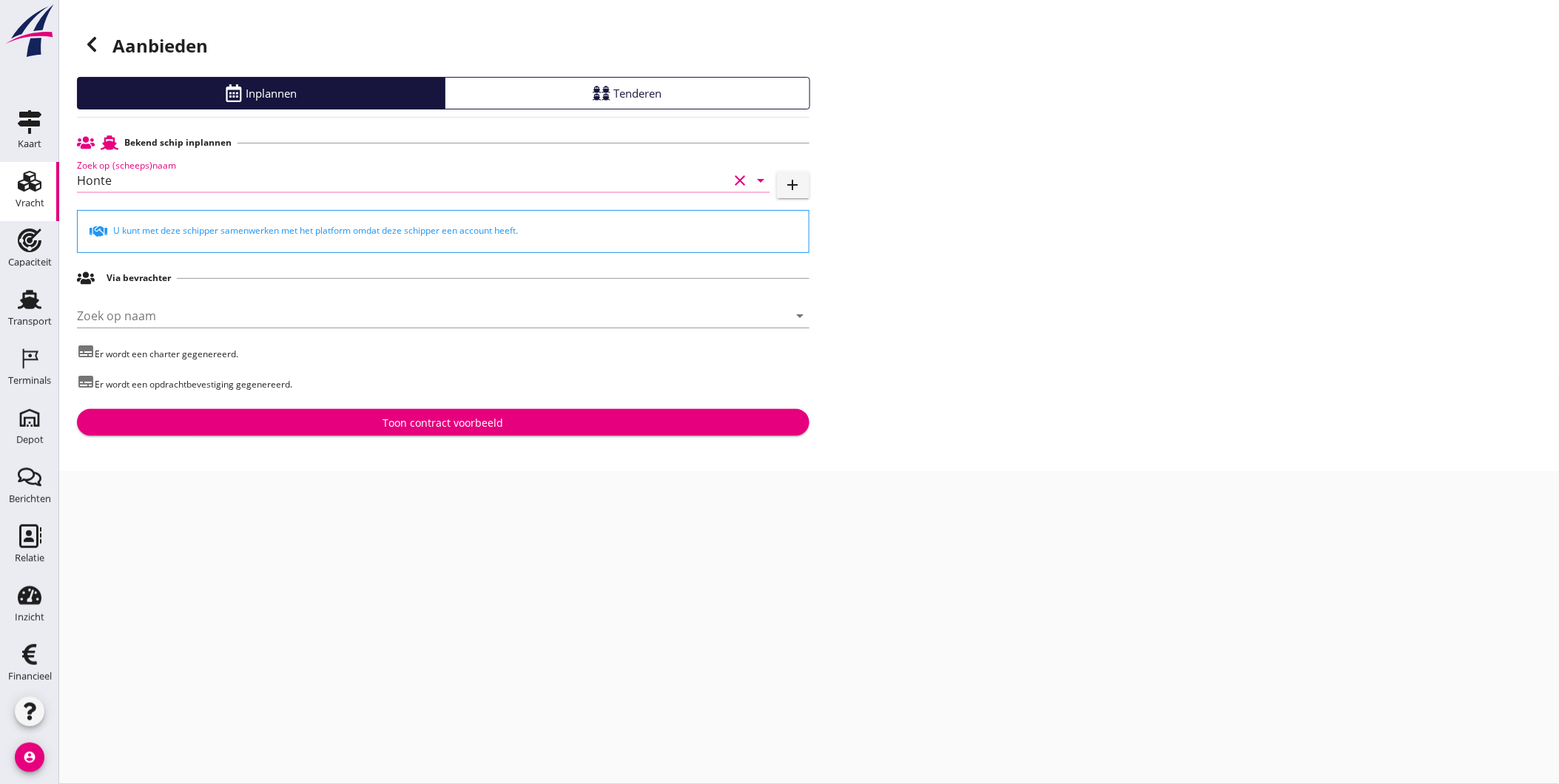
type input "Honte"
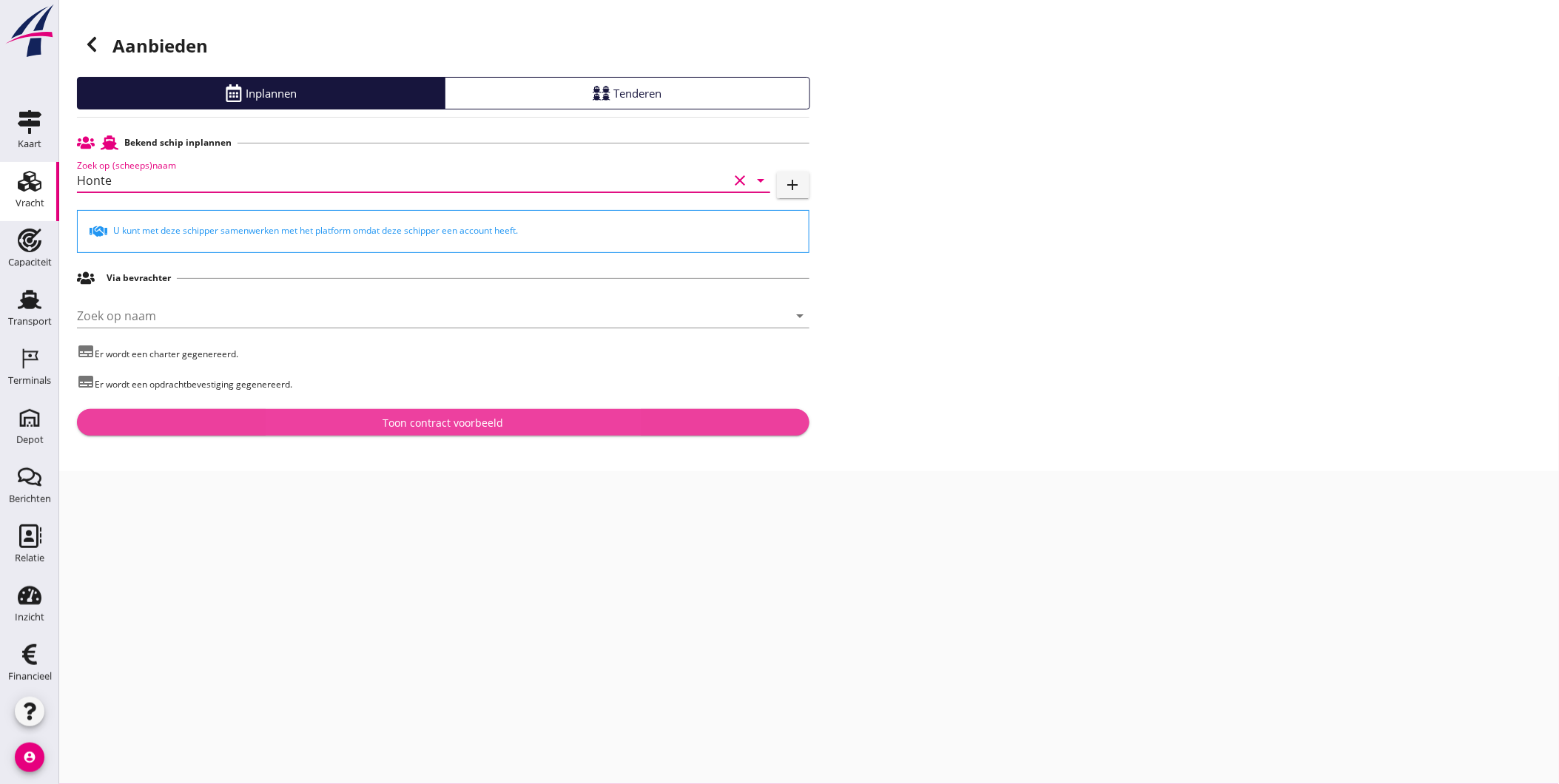
click at [366, 422] on div "Toon contract voorbeeld" at bounding box center [443, 423] width 708 height 15
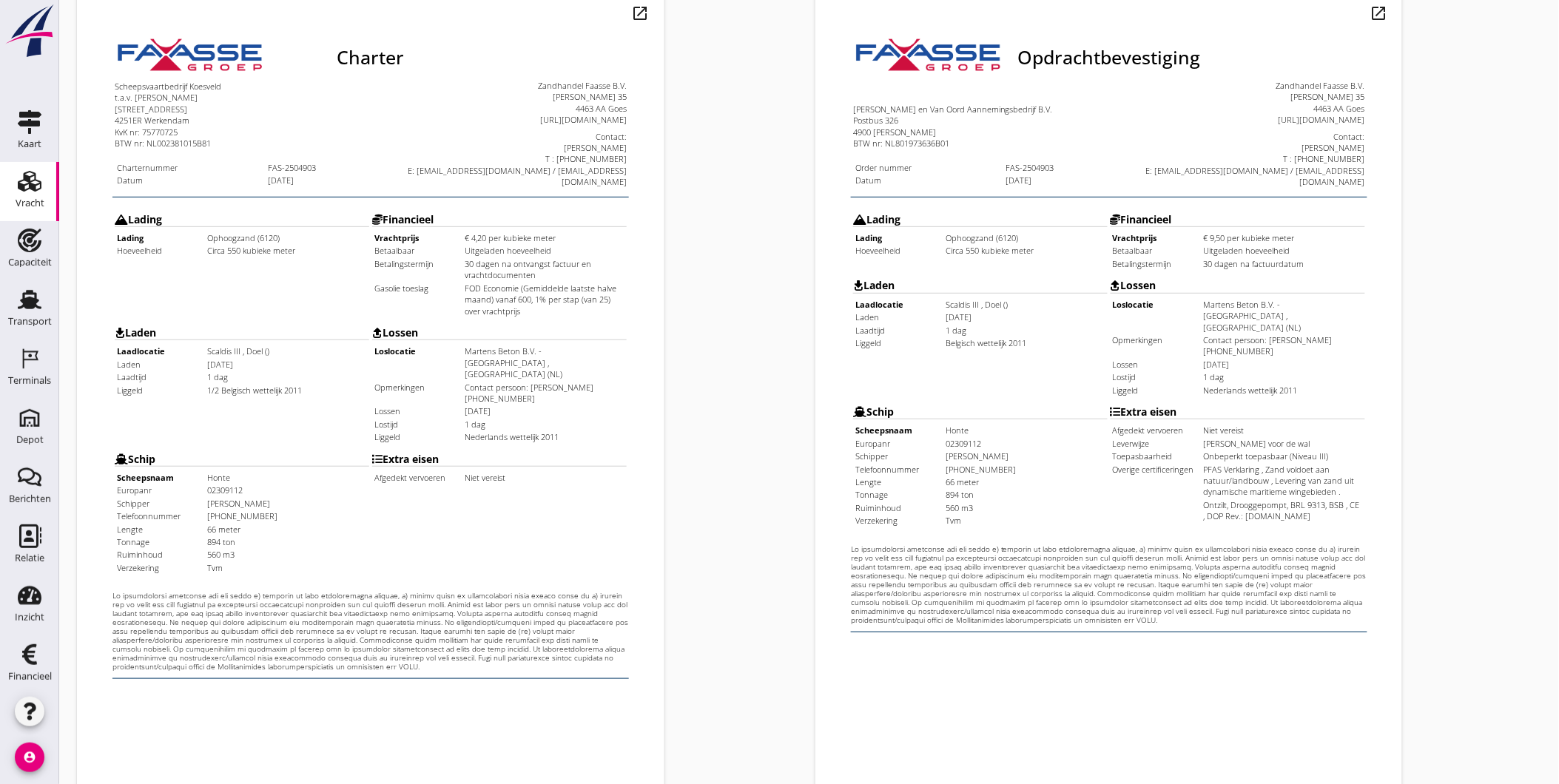
scroll to position [311, 0]
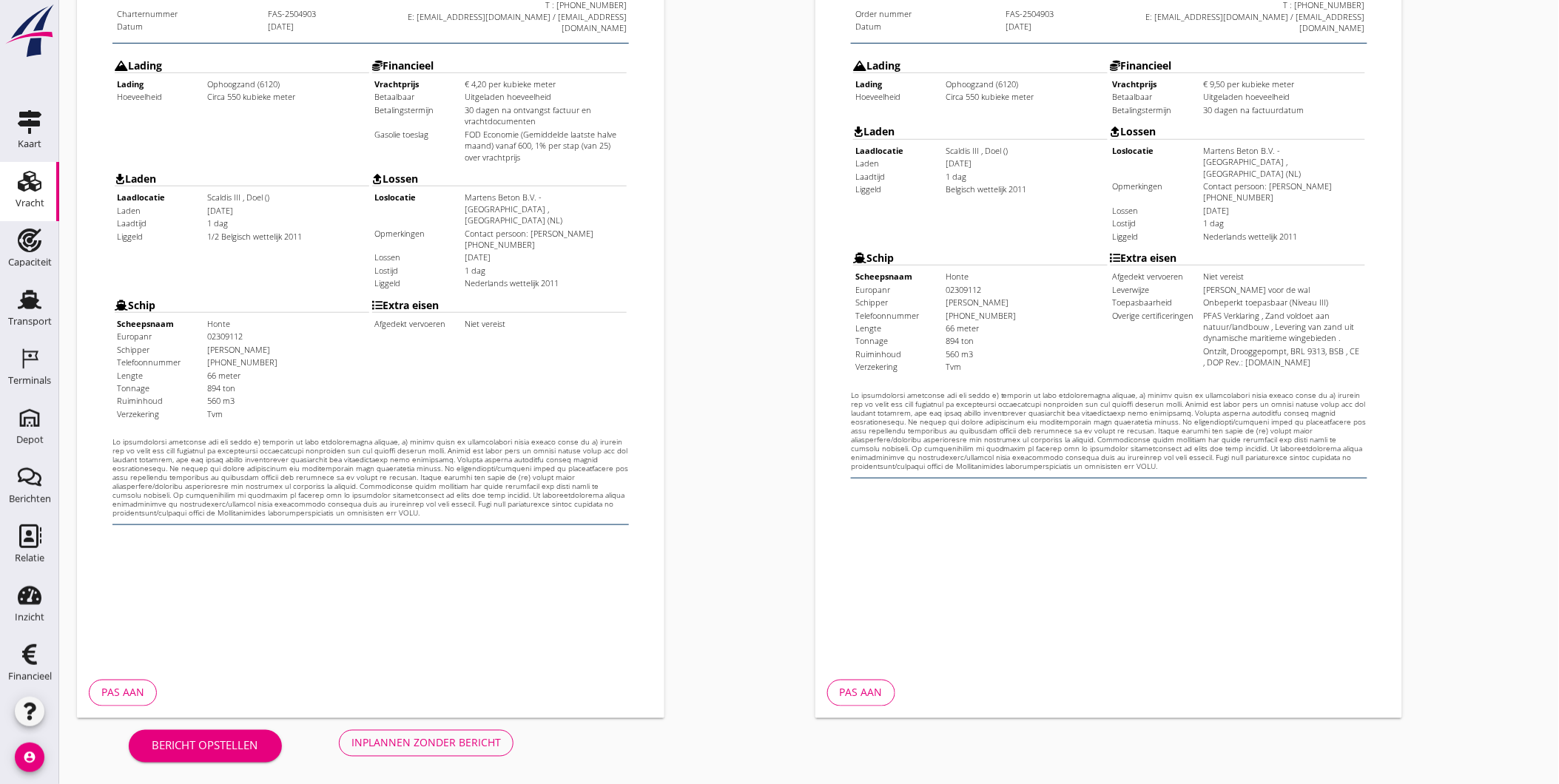
click at [434, 746] on div "Inplannen zonder bericht" at bounding box center [426, 743] width 149 height 15
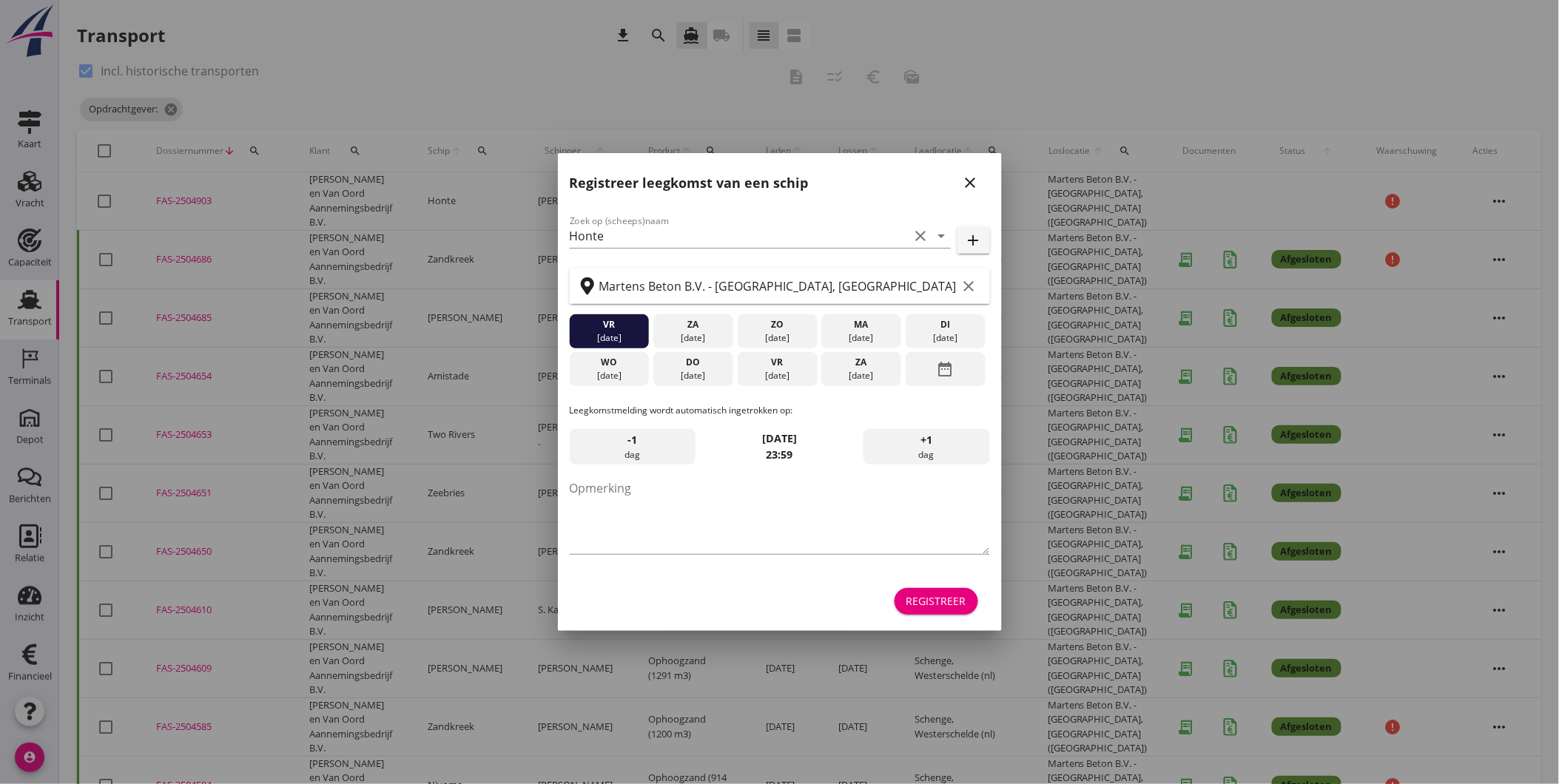
click at [968, 183] on icon "close" at bounding box center [971, 183] width 18 height 18
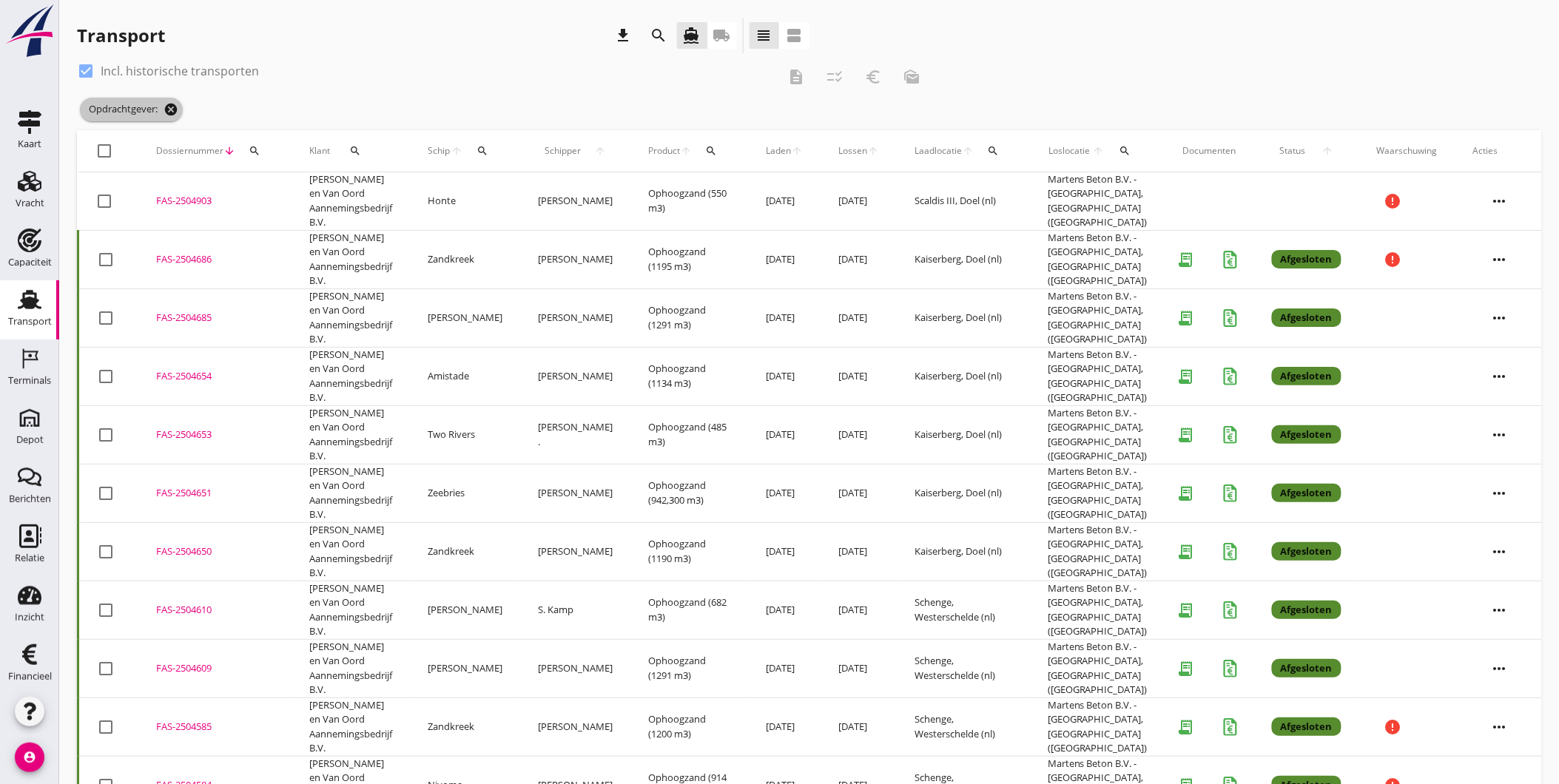
click at [174, 102] on icon "cancel" at bounding box center [171, 109] width 15 height 15
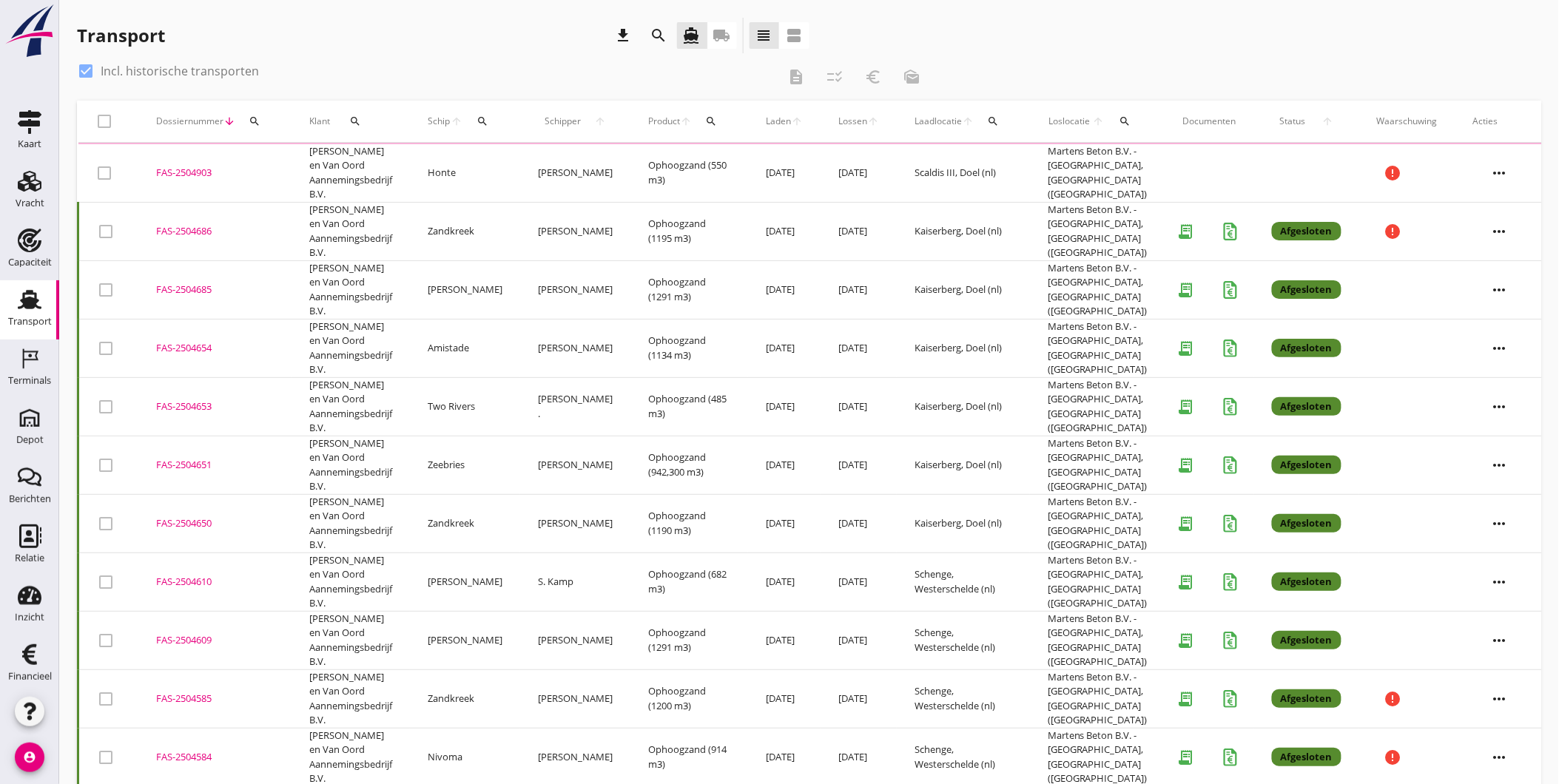
click at [116, 65] on label "Incl. historische transporten" at bounding box center [180, 71] width 158 height 15
checkbox input "false"
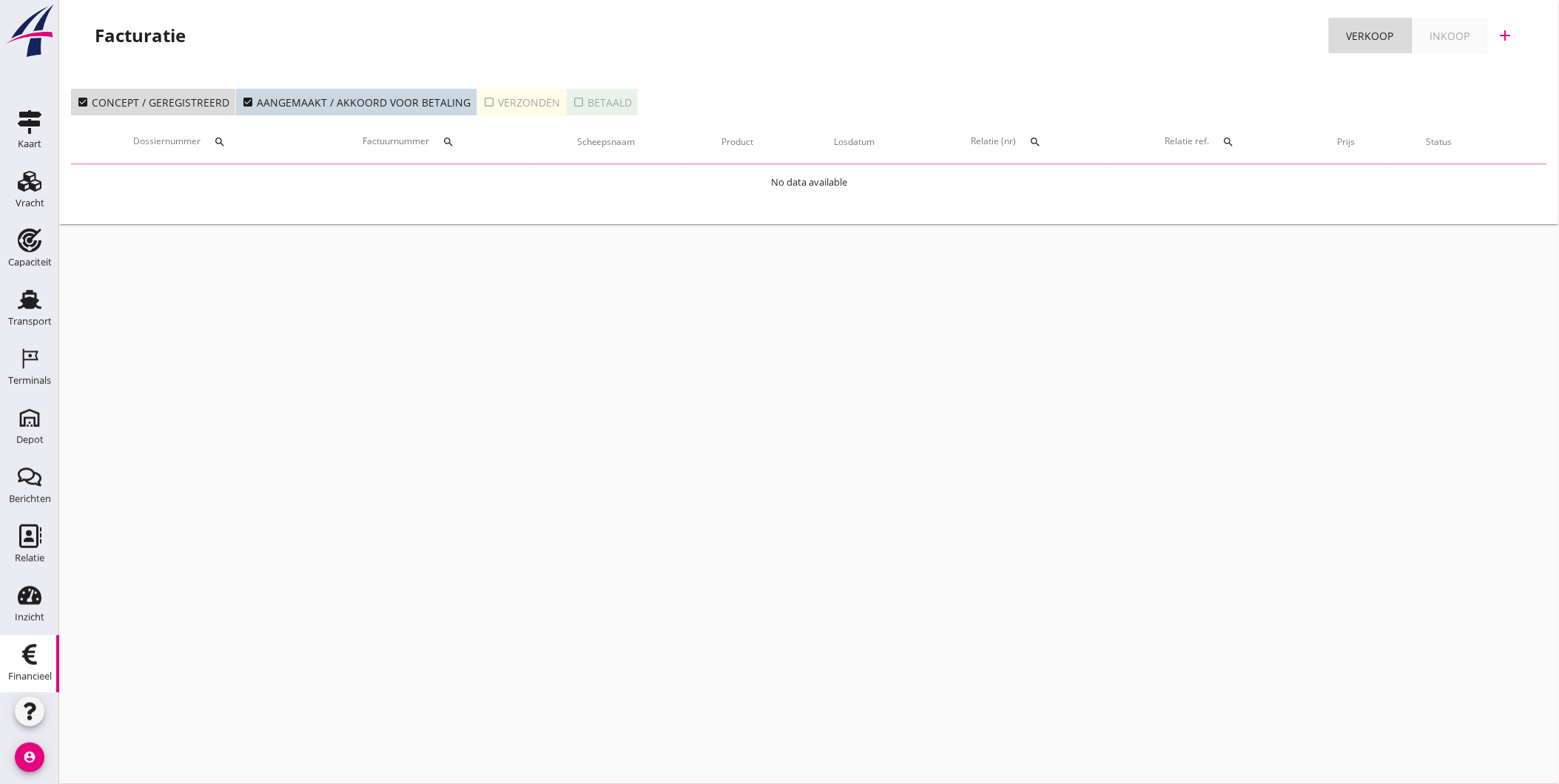
click at [515, 104] on div "check_box_outline_blank Verzonden" at bounding box center [522, 102] width 77 height 15
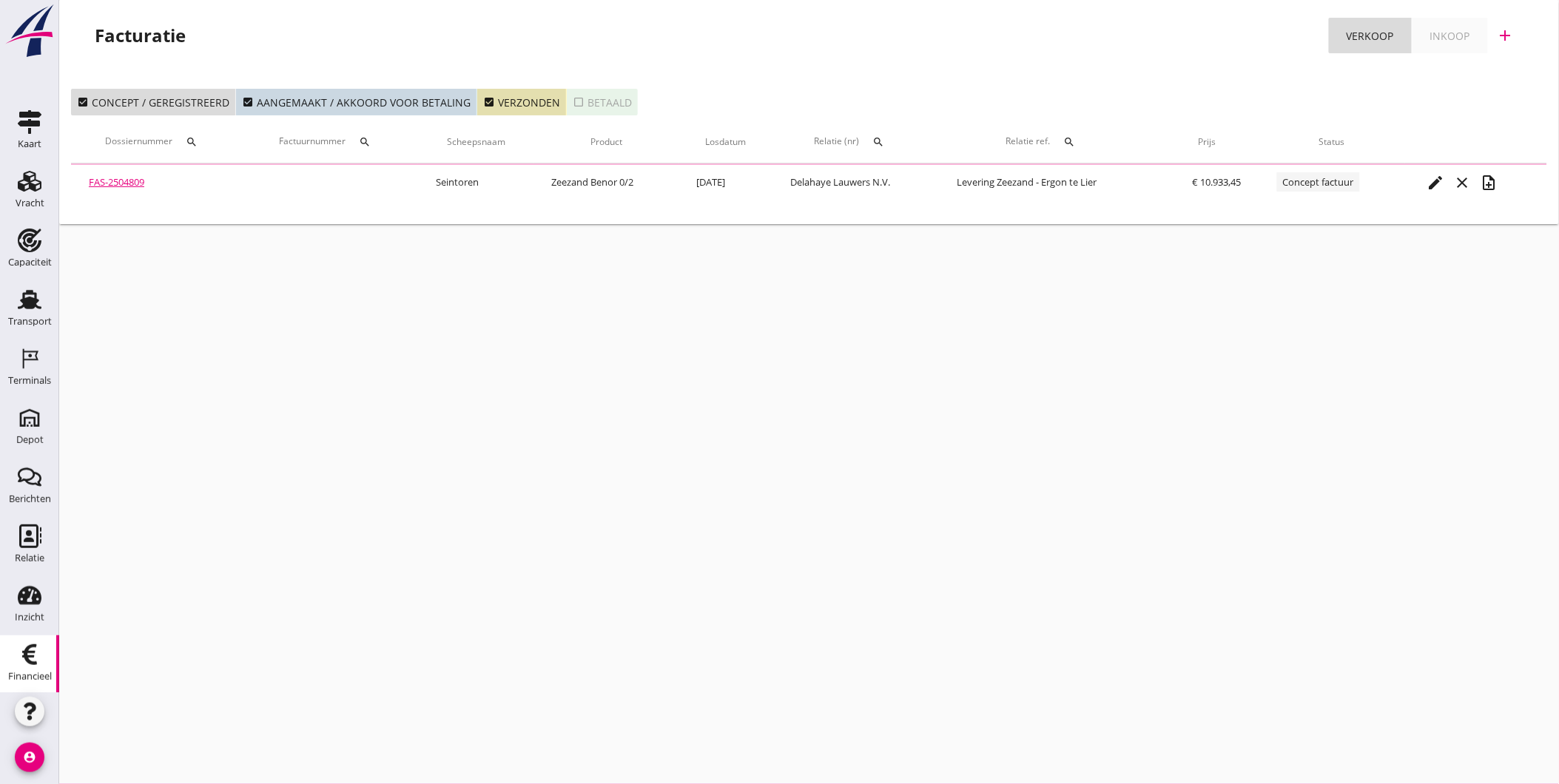
click at [889, 144] on div "search" at bounding box center [878, 142] width 26 height 12
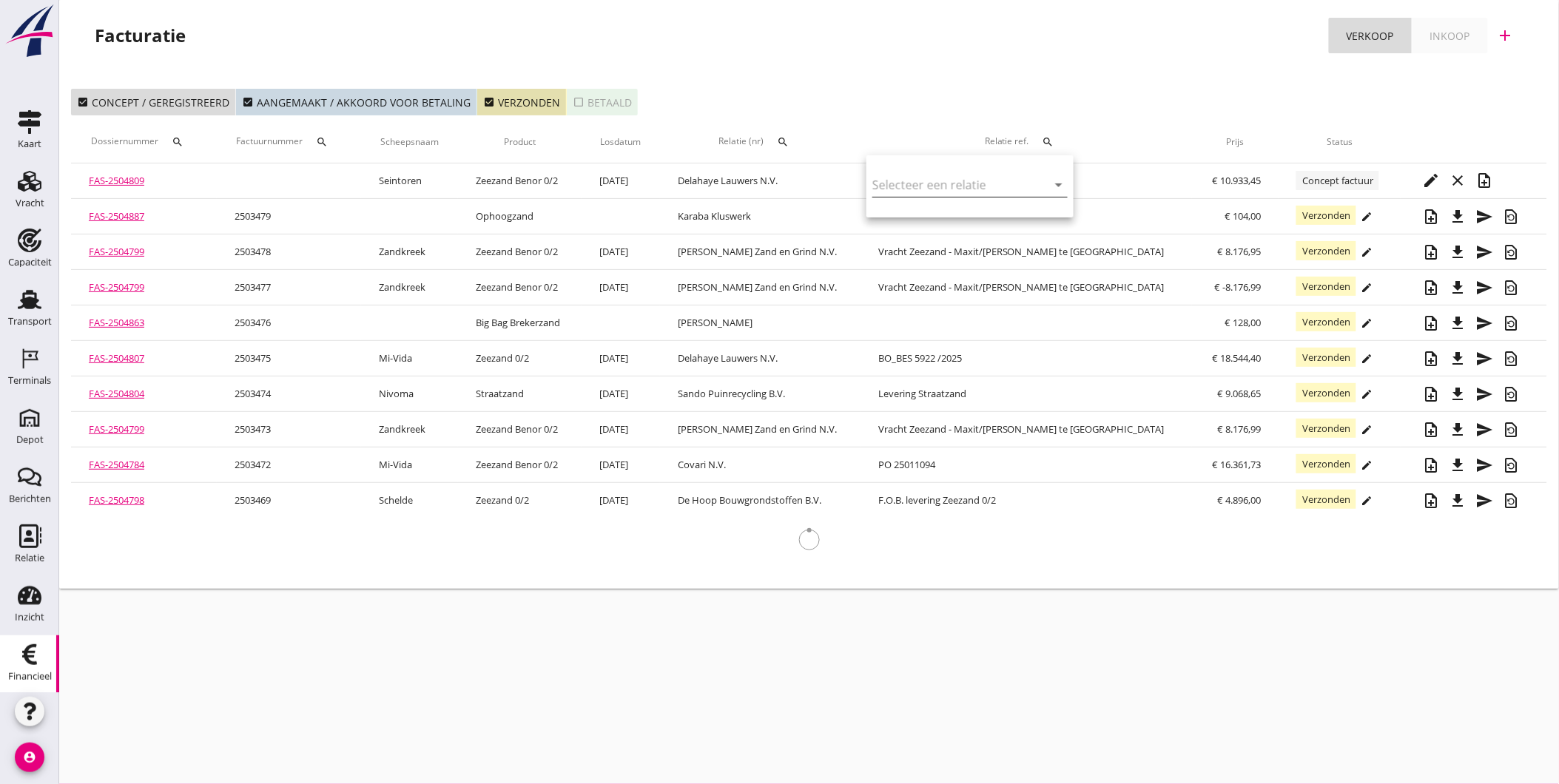
drag, startPoint x: 905, startPoint y: 171, endPoint x: 905, endPoint y: 179, distance: 8.0
click at [905, 174] on div "arrow_drop_down" at bounding box center [970, 188] width 196 height 47
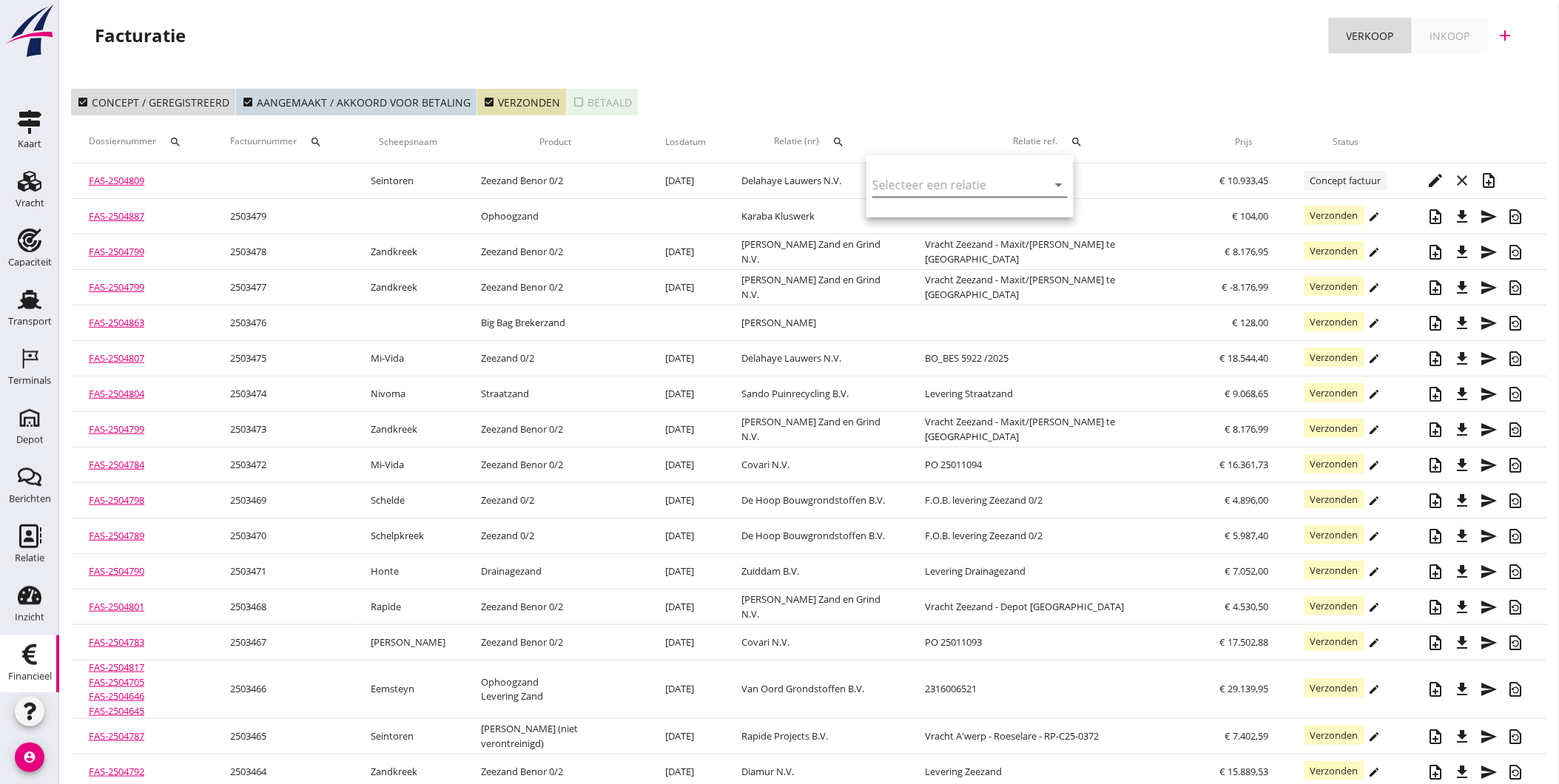
click at [883, 179] on input "text" at bounding box center [949, 185] width 154 height 24
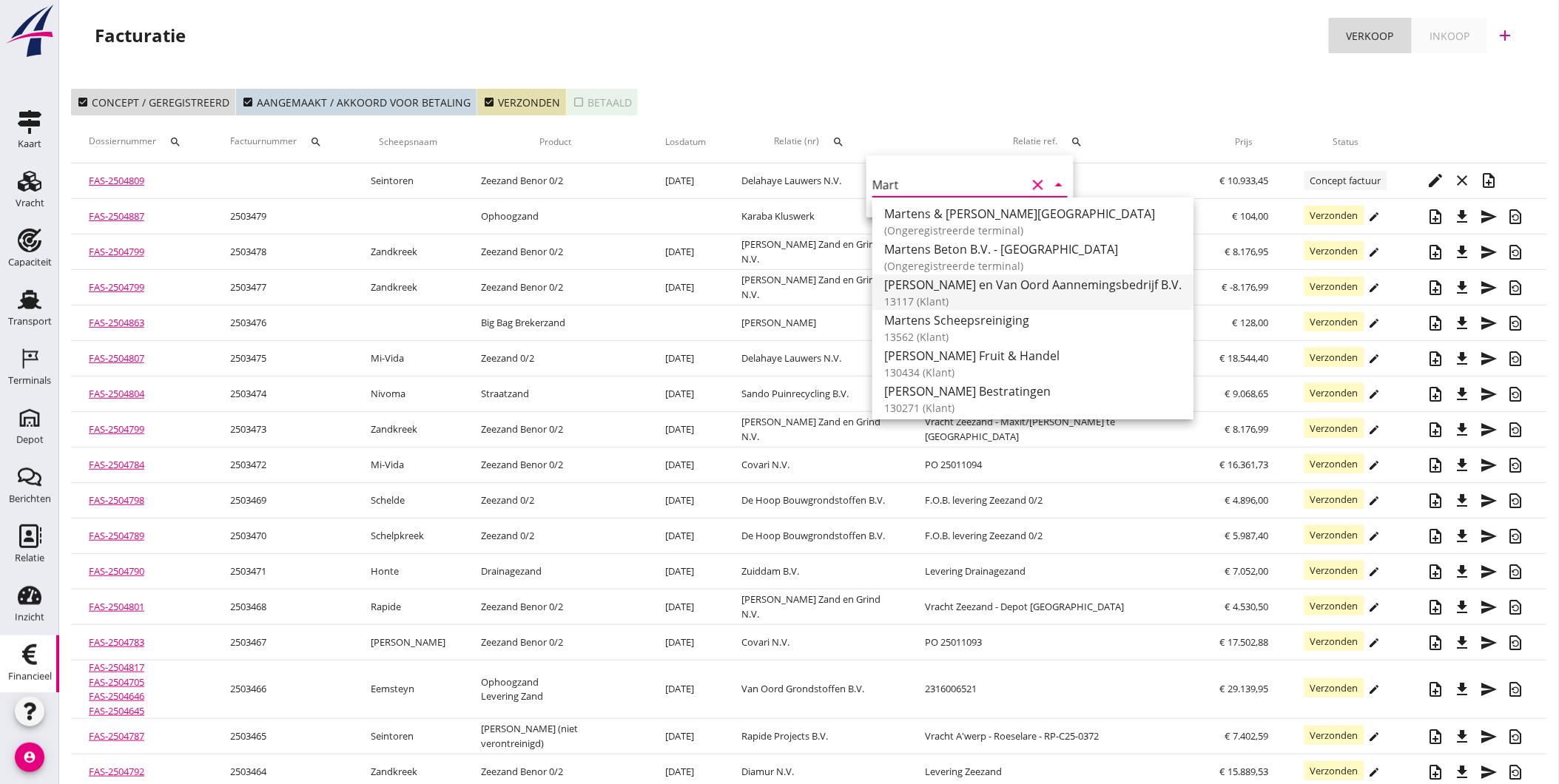
click at [973, 297] on div "13117 (Klant)" at bounding box center [1033, 301] width 298 height 15
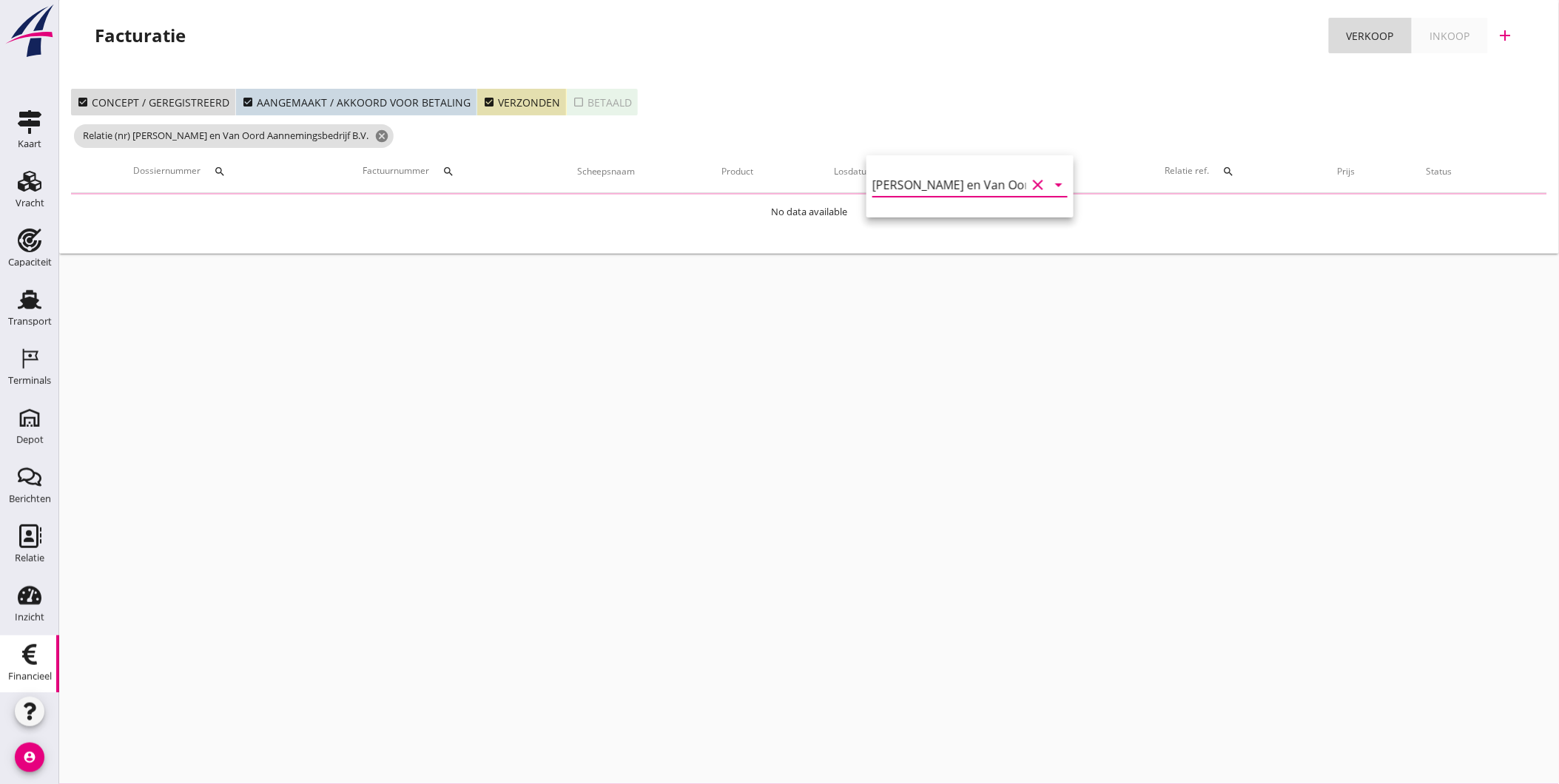
type input "[PERSON_NAME] en Van Oord Aannemingsbedrijf B.V. (13117)"
click at [819, 57] on div "Facturatie Verkoop Inkoop add" at bounding box center [810, 39] width 1464 height 42
